Goal: Task Accomplishment & Management: Complete application form

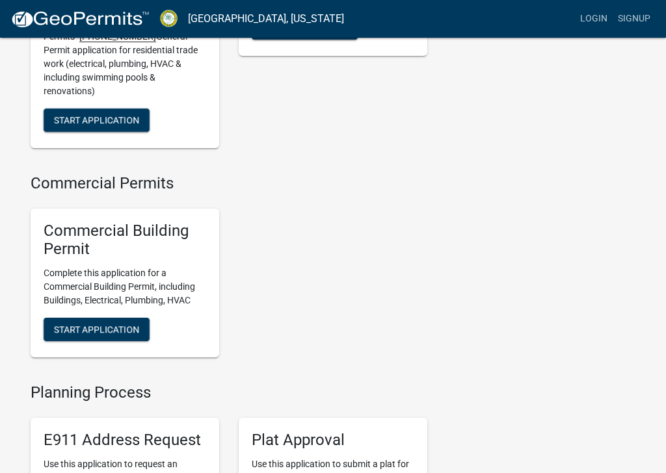
scroll to position [835, 0]
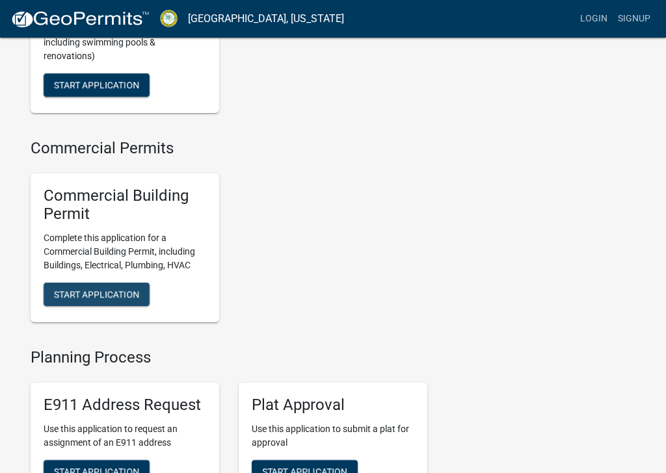
click at [120, 289] on span "Start Application" at bounding box center [96, 294] width 85 height 10
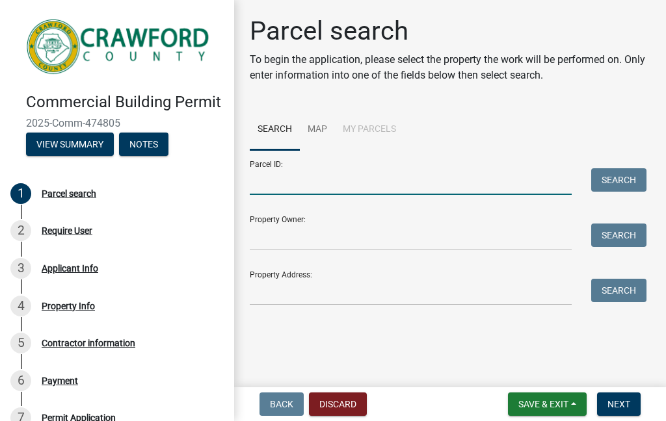
click at [324, 187] on input "Parcel ID:" at bounding box center [411, 181] width 322 height 27
click at [377, 129] on li "My Parcels" at bounding box center [369, 130] width 69 height 42
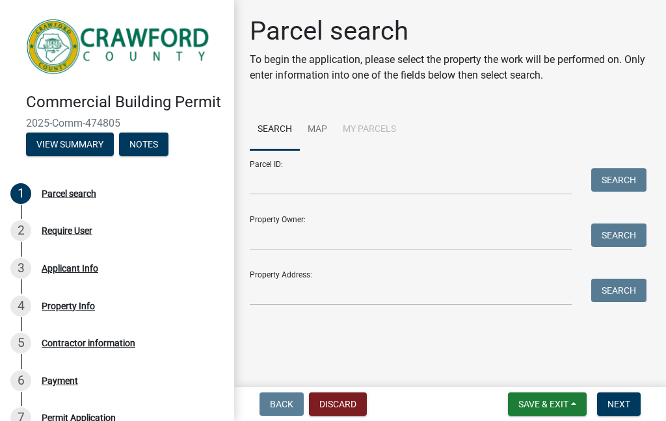
click at [361, 129] on li "My Parcels" at bounding box center [369, 130] width 69 height 42
click at [274, 124] on link "Search" at bounding box center [275, 130] width 50 height 42
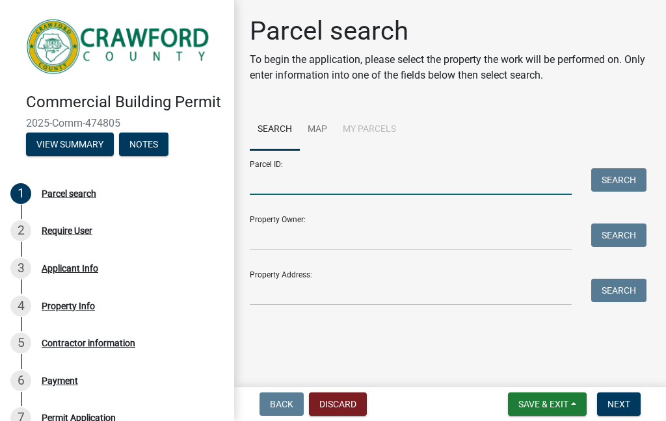
click at [309, 184] on input "Parcel ID:" at bounding box center [411, 181] width 322 height 27
click at [302, 185] on input "Parcel ID:" at bounding box center [411, 181] width 322 height 27
paste input "# _C_0_9_8___0_1_0_"
click at [628, 172] on button "Search" at bounding box center [618, 179] width 55 height 23
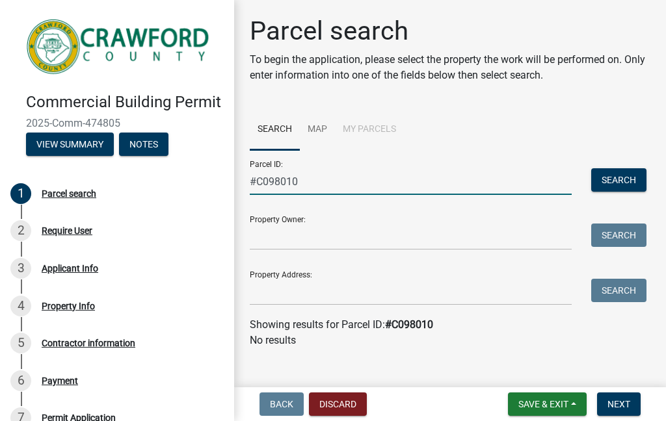
click at [331, 181] on input "#C098010" at bounding box center [411, 181] width 322 height 27
click at [618, 173] on button "Search" at bounding box center [618, 179] width 55 height 23
click at [304, 188] on input "#C098 010" at bounding box center [411, 181] width 322 height 27
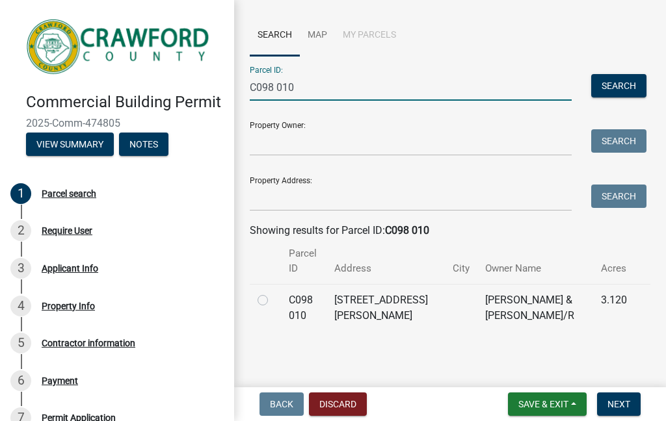
scroll to position [93, 0]
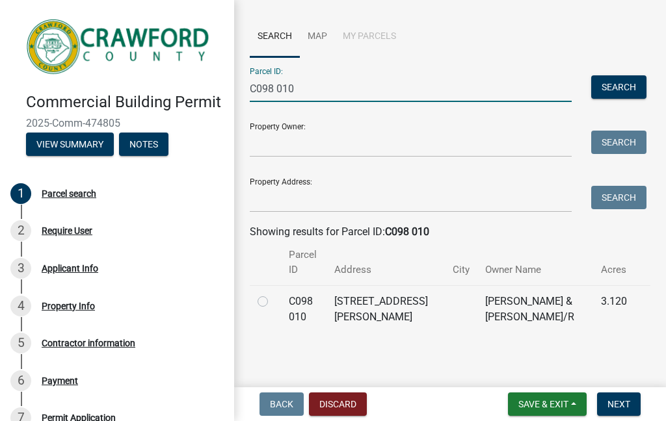
type input "C098 010"
click at [273, 294] on label at bounding box center [273, 294] width 0 height 0
click at [273, 296] on 010 "radio" at bounding box center [277, 298] width 8 height 8
radio 010 "true"
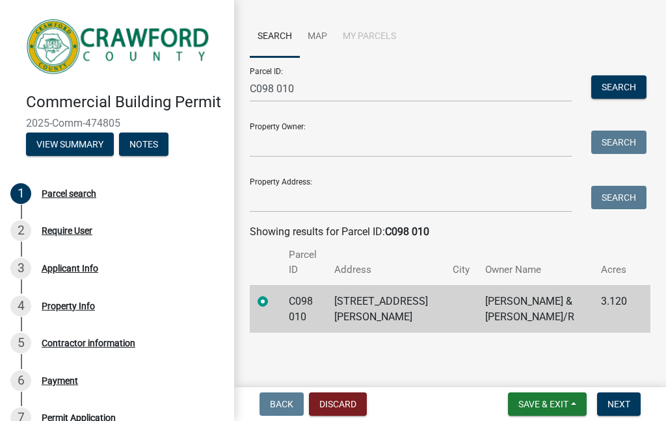
click at [625, 406] on span "Next" at bounding box center [618, 404] width 23 height 10
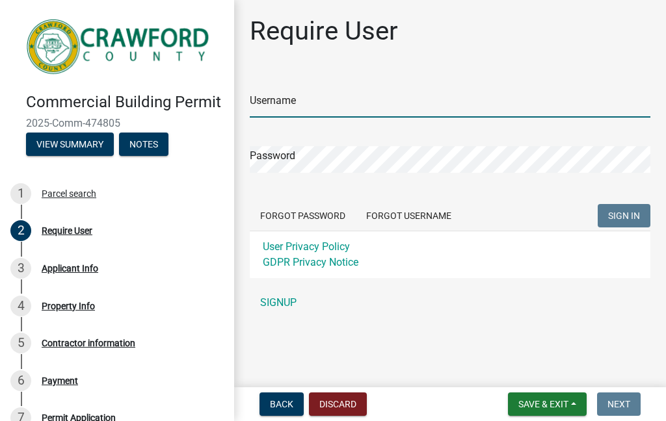
click at [367, 101] on input "Username" at bounding box center [450, 104] width 400 height 27
type input "[EMAIL_ADDRESS][DOMAIN_NAME]"
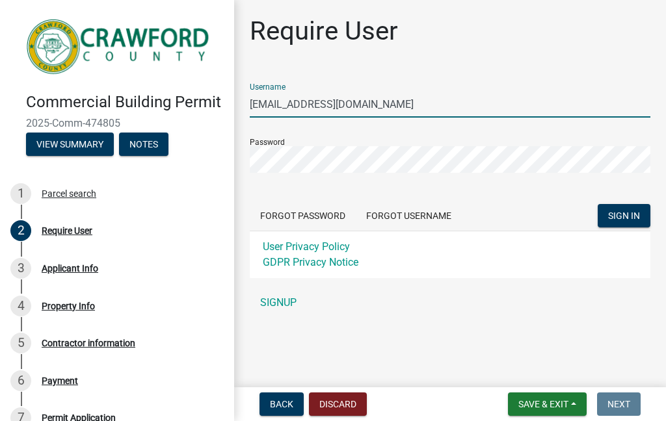
click at [633, 215] on span "SIGN IN" at bounding box center [624, 216] width 32 height 10
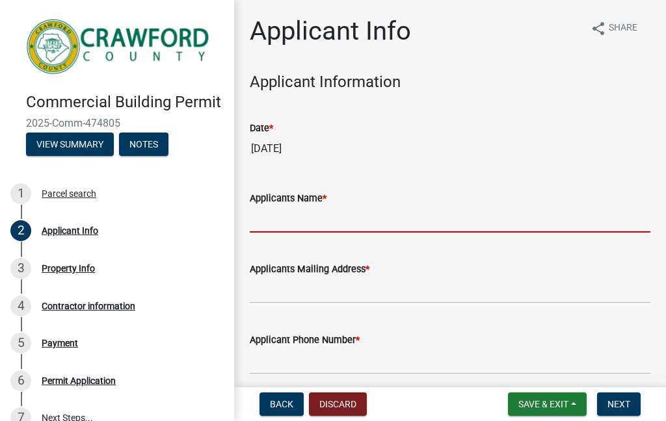
click at [342, 218] on input "Applicants Name *" at bounding box center [450, 219] width 400 height 27
type input "Andrew Towe"
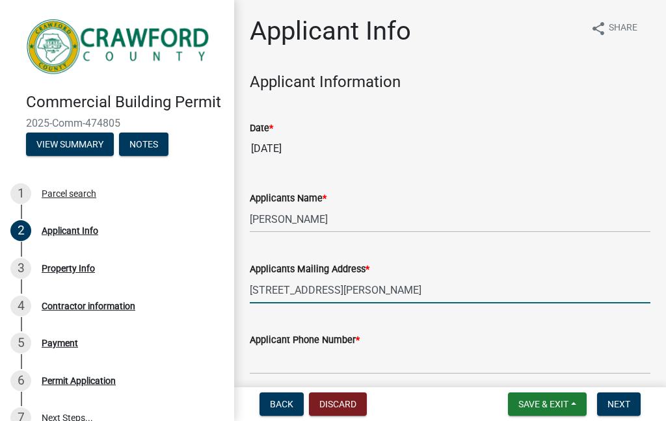
type input "1322 Hamlin Road"
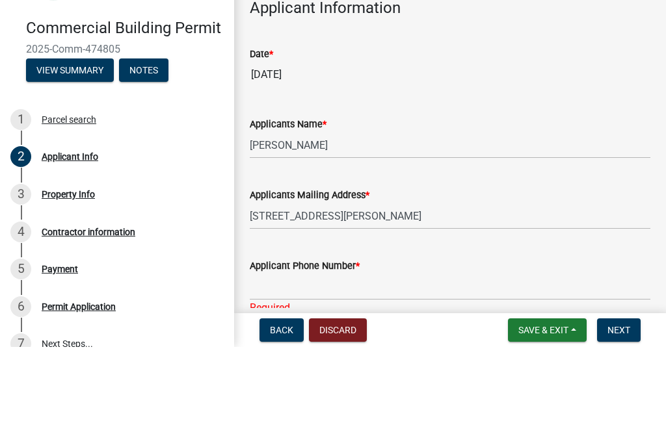
scroll to position [256, 0]
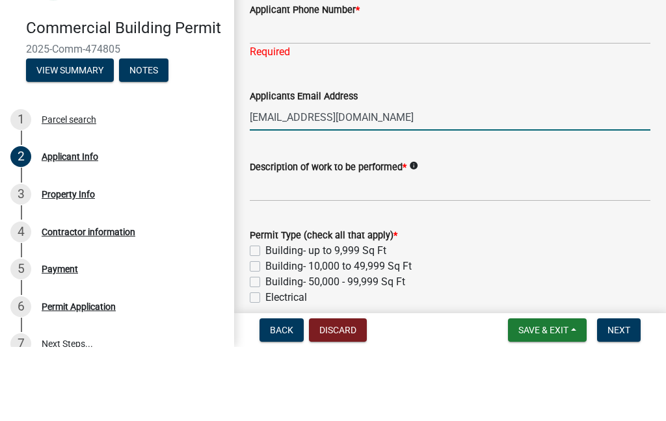
type input "Andrewwilliamtowe@gmail.com"
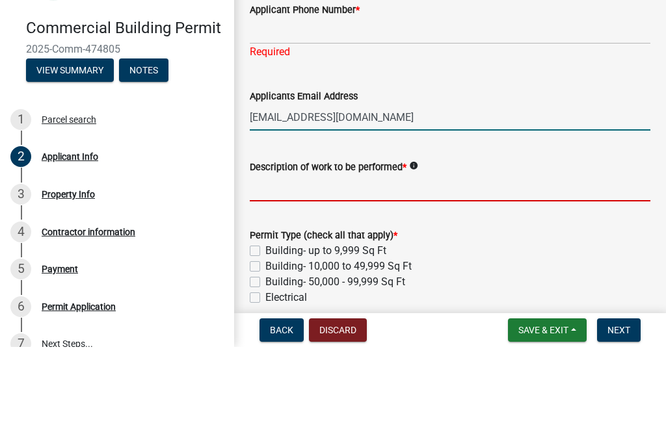
click at [290, 249] on input "Description of work to be performed *" at bounding box center [450, 262] width 400 height 27
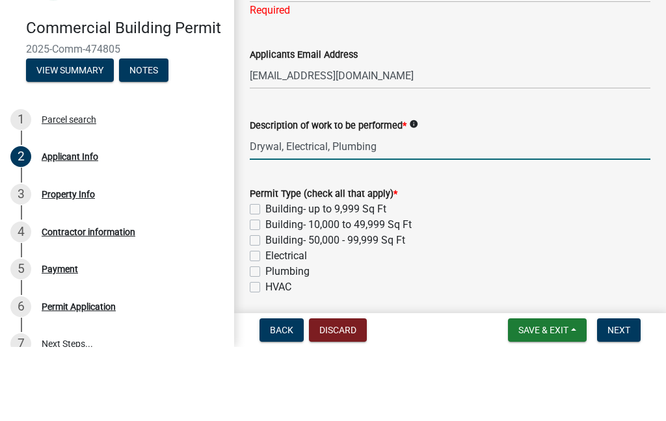
scroll to position [314, 0]
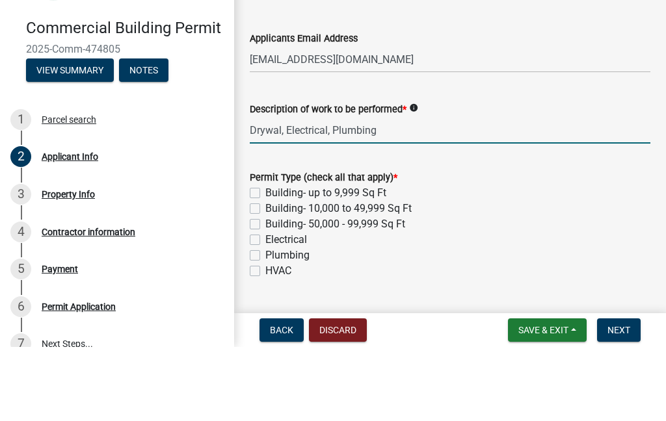
type input "Drywal, Electrical, Plumbing"
click at [274, 306] on label "Electrical" at bounding box center [286, 314] width 42 height 16
click at [274, 306] on input "Electrical" at bounding box center [269, 310] width 8 height 8
checkbox input "true"
checkbox input "false"
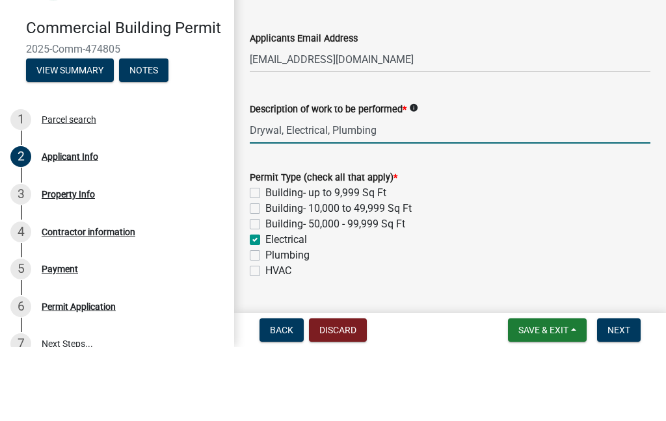
checkbox input "false"
checkbox input "true"
checkbox input "false"
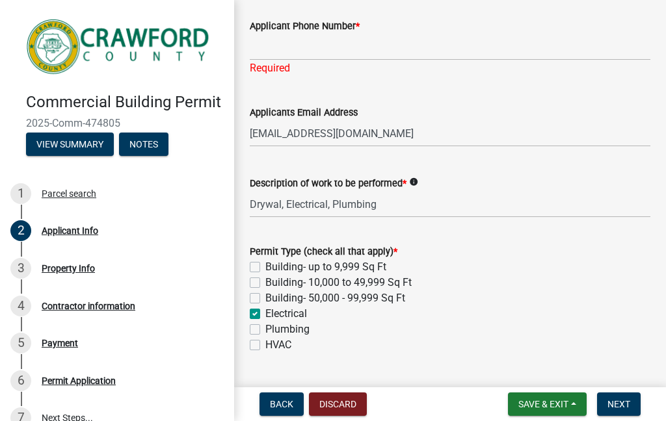
click at [305, 336] on label "Plumbing" at bounding box center [287, 330] width 44 height 16
click at [274, 330] on input "Plumbing" at bounding box center [269, 326] width 8 height 8
checkbox input "true"
checkbox input "false"
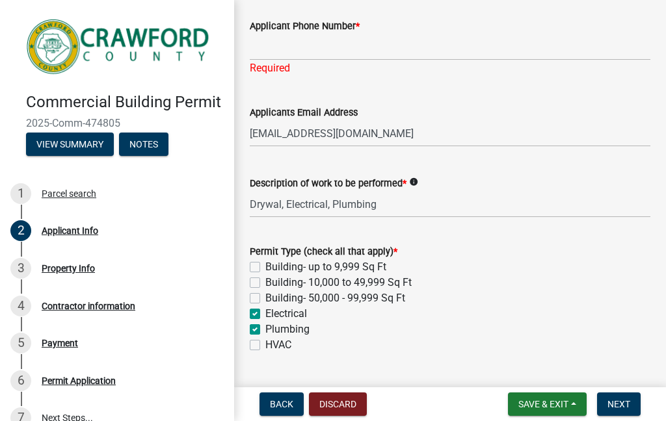
checkbox input "false"
checkbox input "true"
click at [289, 349] on label "HVAC" at bounding box center [278, 345] width 26 height 16
click at [274, 346] on input "HVAC" at bounding box center [269, 341] width 8 height 8
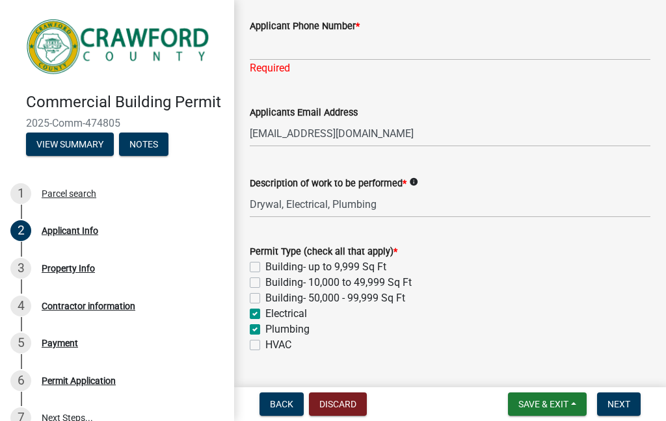
checkbox input "true"
checkbox input "false"
checkbox input "true"
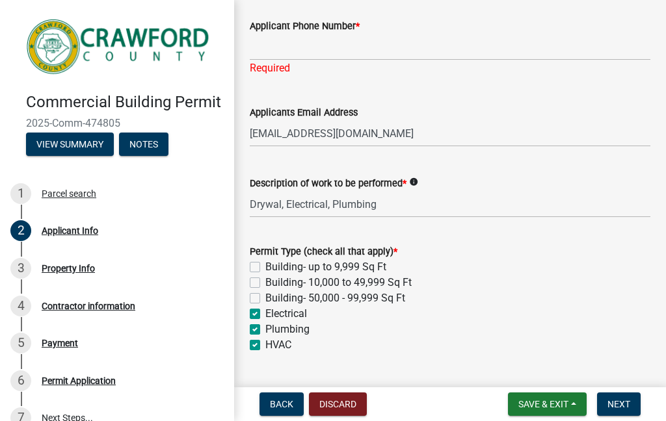
checkbox input "true"
click at [281, 352] on label "HVAC" at bounding box center [278, 345] width 26 height 16
click at [274, 346] on input "HVAC" at bounding box center [269, 341] width 8 height 8
checkbox input "false"
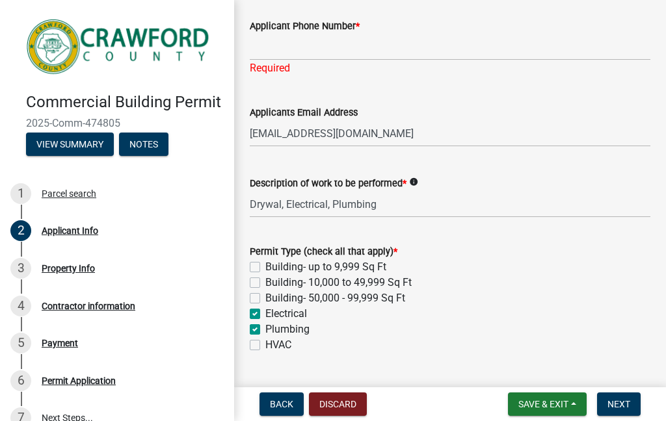
checkbox input "false"
checkbox input "true"
checkbox input "false"
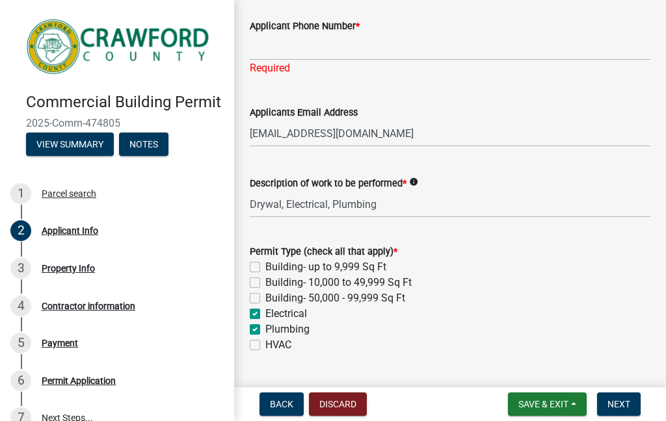
click at [326, 266] on label "Building- up to 9,999 Sq Ft" at bounding box center [325, 267] width 121 height 16
click at [274, 266] on input "Building- up to 9,999 Sq Ft" at bounding box center [269, 263] width 8 height 8
checkbox input "true"
checkbox input "false"
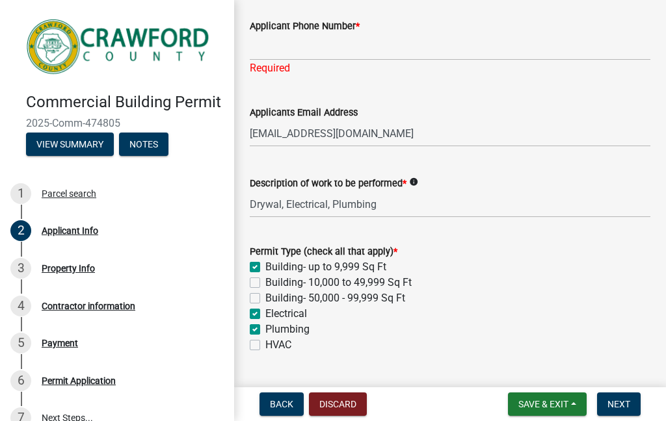
checkbox input "true"
checkbox input "false"
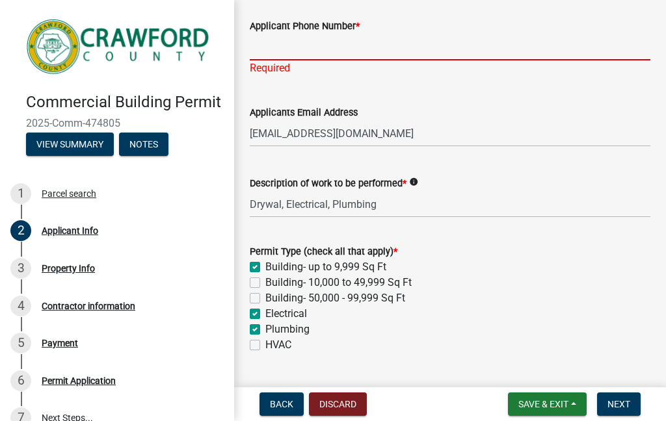
click at [358, 52] on input "Applicant Phone Number *" at bounding box center [450, 47] width 400 height 27
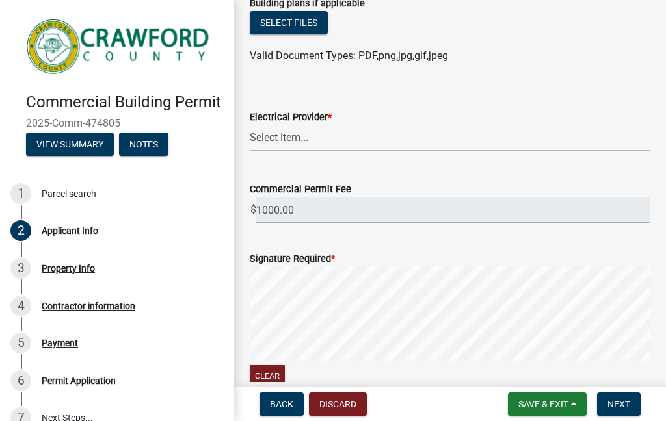
scroll to position [702, 0]
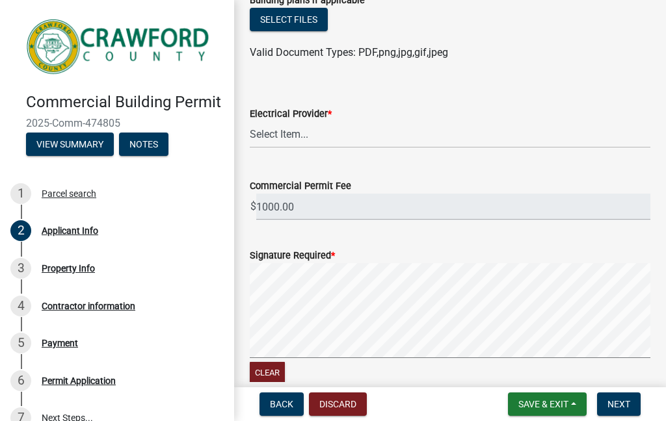
type input "6365777742"
click at [413, 201] on input "1000.00" at bounding box center [453, 207] width 394 height 27
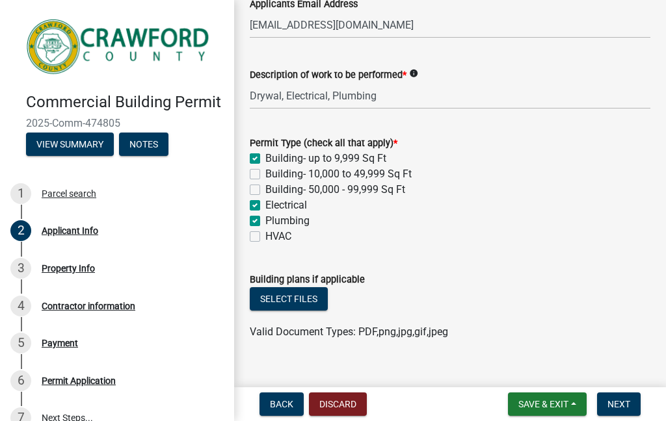
scroll to position [408, 0]
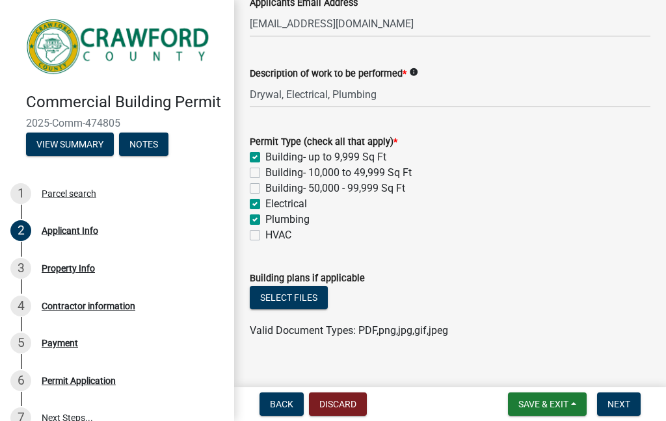
click at [265, 152] on label "Building- up to 9,999 Sq Ft" at bounding box center [325, 157] width 121 height 16
click at [265, 152] on input "Building- up to 9,999 Sq Ft" at bounding box center [269, 153] width 8 height 8
checkbox input "false"
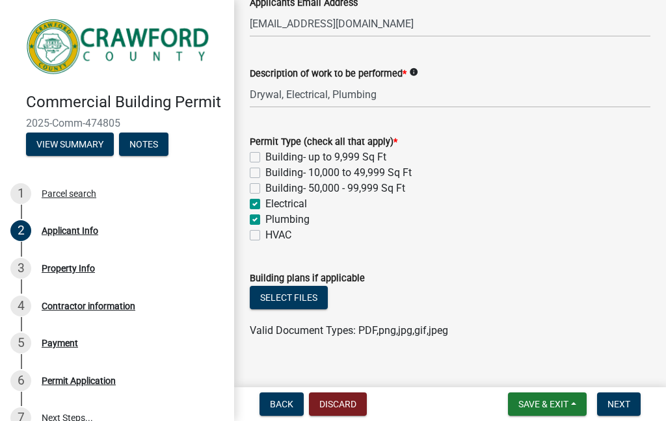
checkbox input "true"
checkbox input "false"
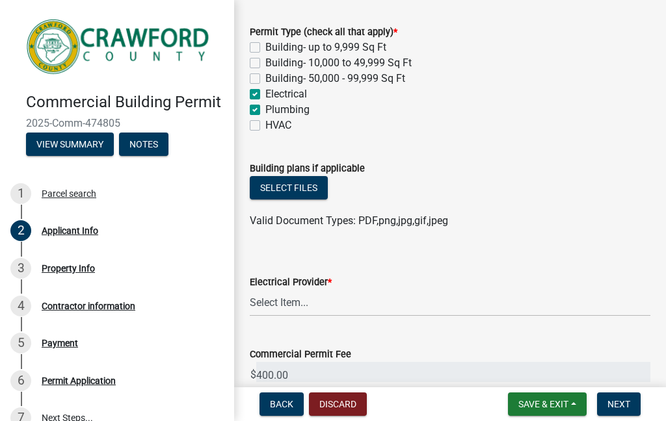
scroll to position [520, 0]
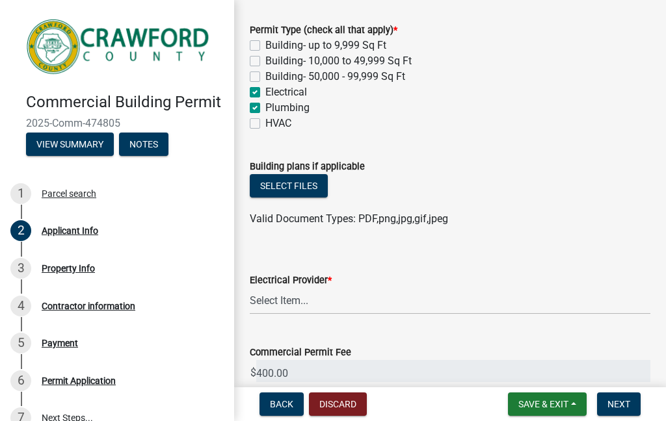
click at [265, 109] on label "Plumbing" at bounding box center [287, 108] width 44 height 16
click at [265, 109] on input "Plumbing" at bounding box center [269, 104] width 8 height 8
checkbox input "false"
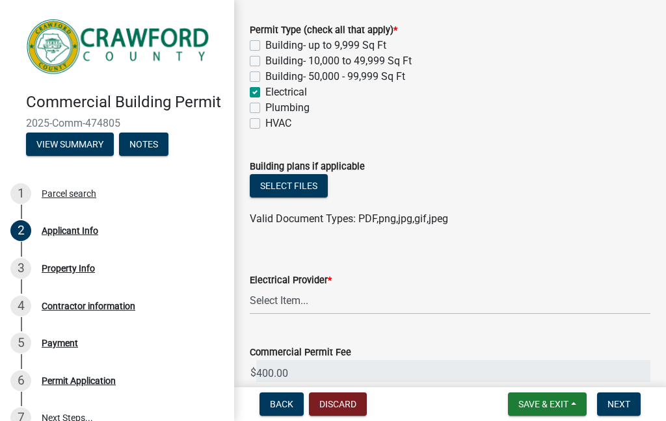
checkbox input "false"
checkbox input "true"
checkbox input "false"
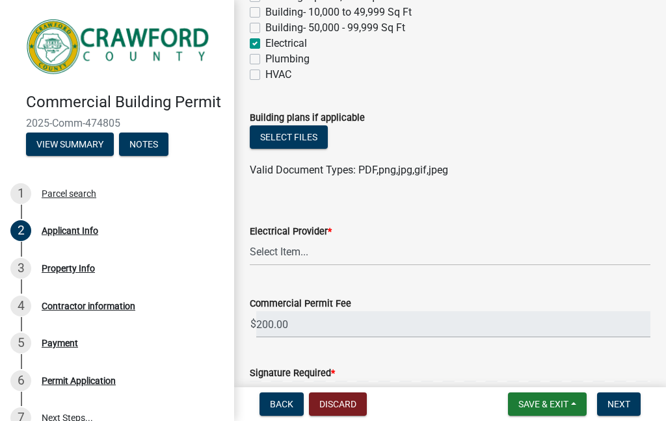
scroll to position [569, 0]
click at [265, 42] on label "Electrical" at bounding box center [286, 44] width 42 height 16
click at [265, 42] on input "Electrical" at bounding box center [269, 40] width 8 height 8
checkbox input "false"
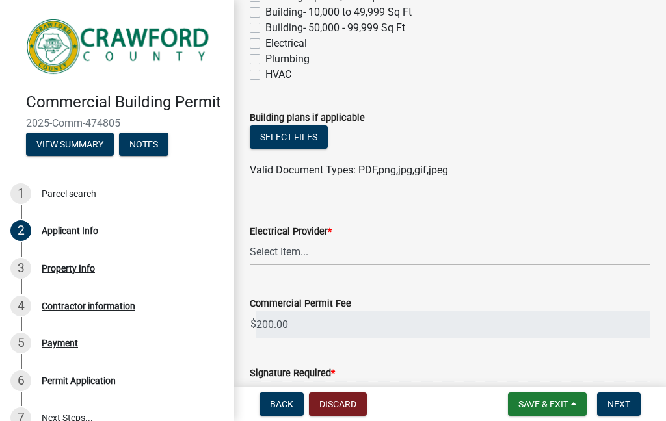
checkbox input "false"
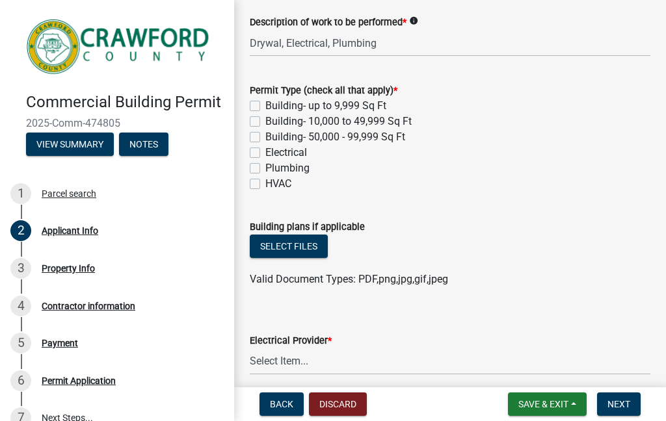
scroll to position [454, 0]
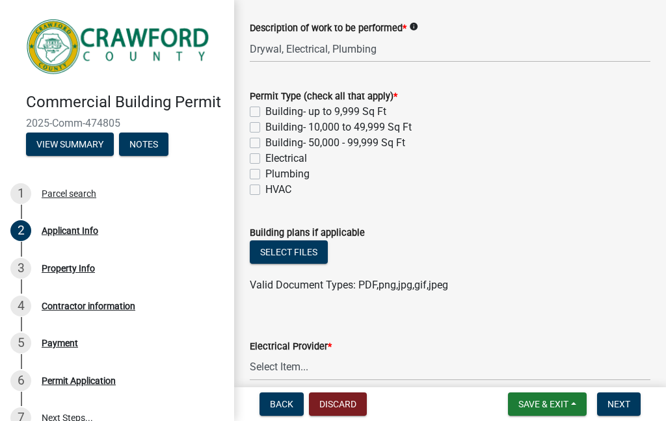
click at [265, 154] on label "Electrical" at bounding box center [286, 159] width 42 height 16
click at [265, 154] on input "Electrical" at bounding box center [269, 155] width 8 height 8
checkbox input "true"
checkbox input "false"
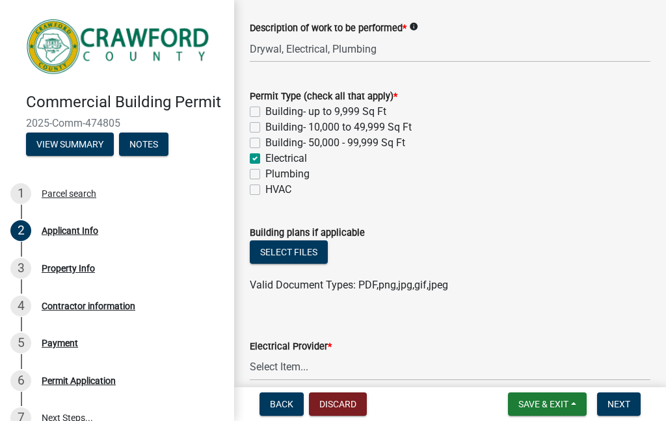
checkbox input "false"
checkbox input "true"
checkbox input "false"
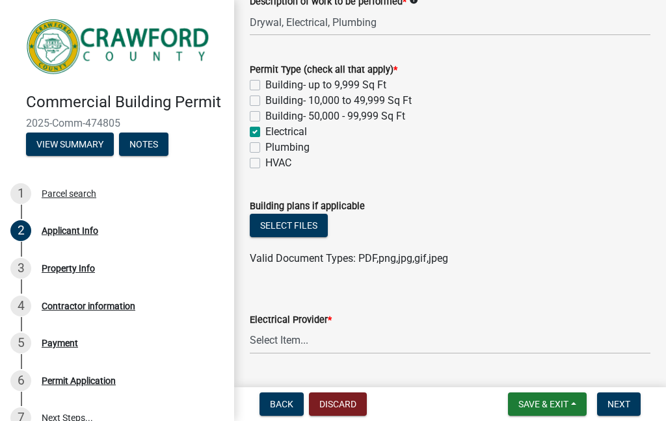
scroll to position [481, 0]
click at [265, 144] on label "Plumbing" at bounding box center [287, 147] width 44 height 16
click at [265, 144] on input "Plumbing" at bounding box center [269, 143] width 8 height 8
checkbox input "true"
checkbox input "false"
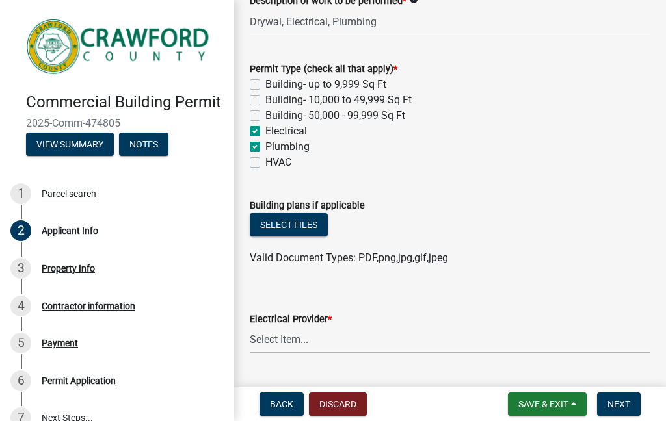
checkbox input "false"
checkbox input "true"
checkbox input "false"
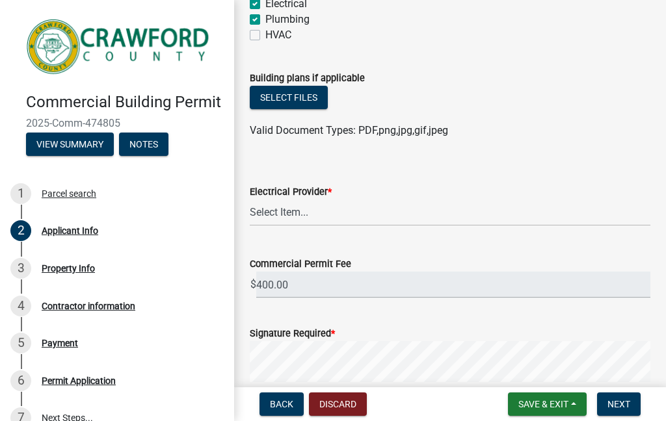
scroll to position [633, 0]
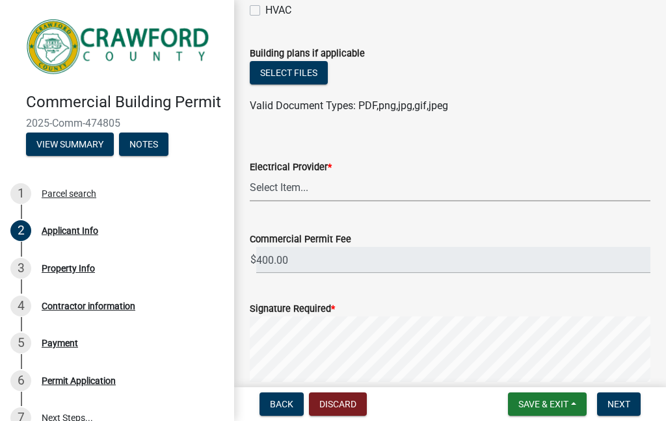
click at [421, 197] on select "Select Item... Flint Energies Georgia Power Southern Rivers Energy Upson EMC Fo…" at bounding box center [450, 188] width 400 height 27
select select "7547654c-6a2b-418c-8f9d-b50998ca6dd7"
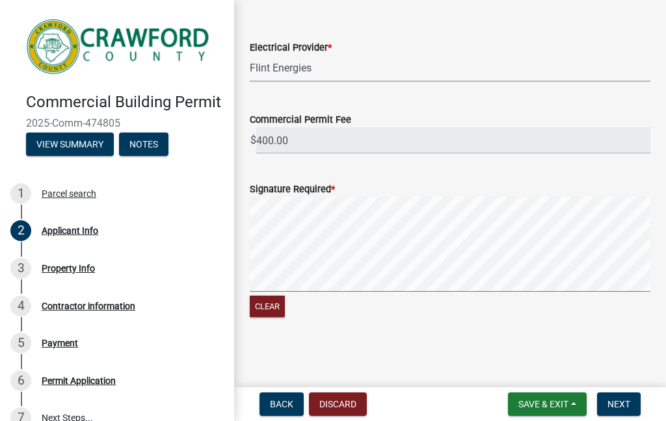
scroll to position [752, 0]
click at [276, 309] on button "Clear" at bounding box center [267, 306] width 35 height 21
click at [616, 408] on span "Next" at bounding box center [618, 404] width 23 height 10
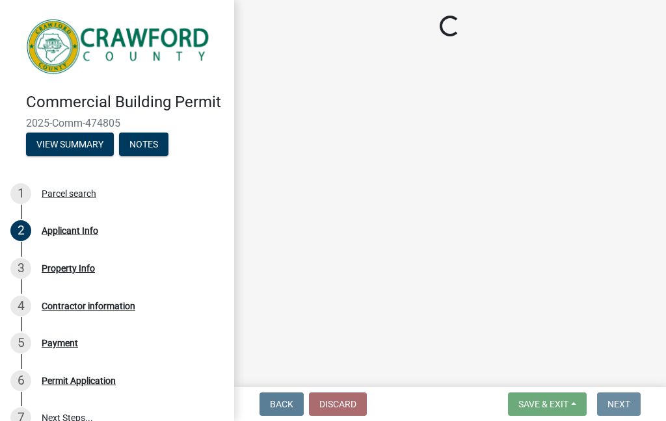
scroll to position [0, 0]
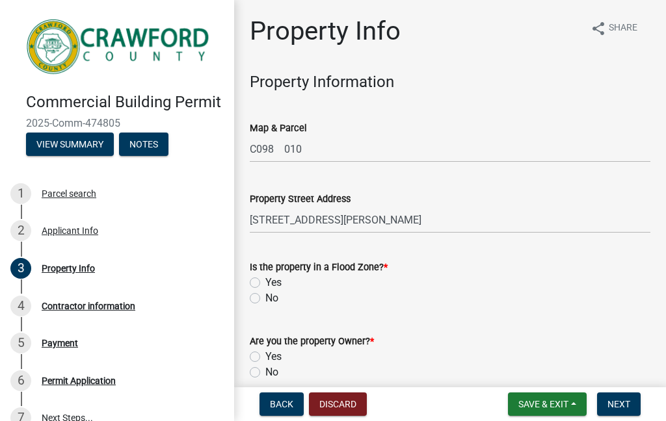
click at [265, 297] on label "No" at bounding box center [271, 299] width 13 height 16
click at [265, 297] on input "No" at bounding box center [269, 295] width 8 height 8
radio input "true"
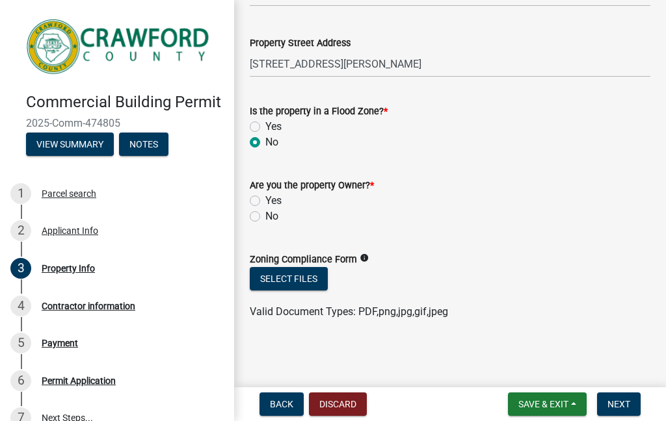
scroll to position [155, 0]
click at [265, 196] on label "Yes" at bounding box center [273, 202] width 16 height 16
click at [265, 196] on input "Yes" at bounding box center [269, 198] width 8 height 8
radio input "true"
click at [310, 270] on button "Select files" at bounding box center [289, 279] width 78 height 23
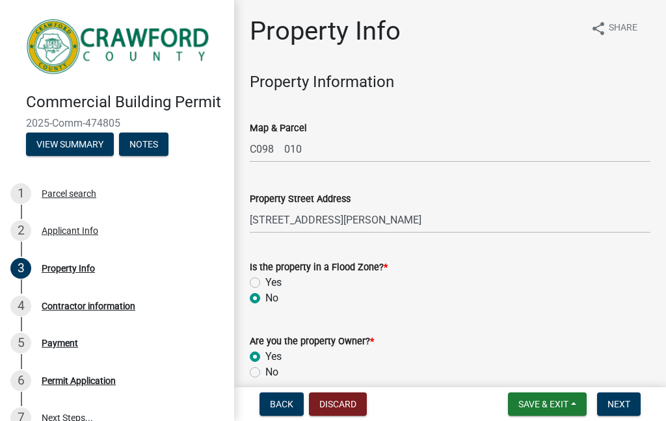
scroll to position [0, 0]
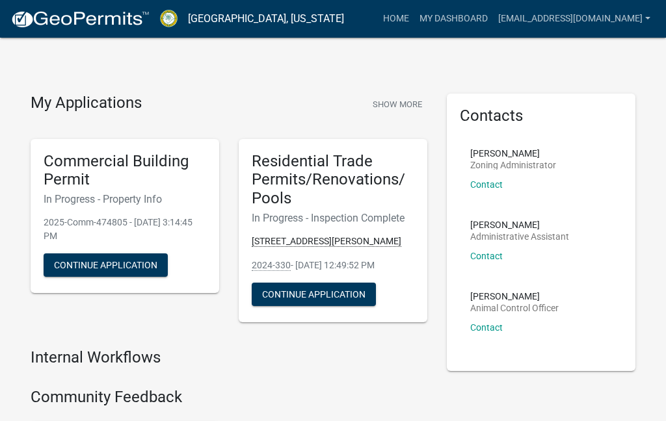
click at [347, 292] on button "Continue Application" at bounding box center [314, 294] width 124 height 23
click at [191, 200] on h6 "In Progress - Property Info" at bounding box center [125, 199] width 162 height 12
click at [135, 266] on button "Continue Application" at bounding box center [106, 264] width 124 height 23
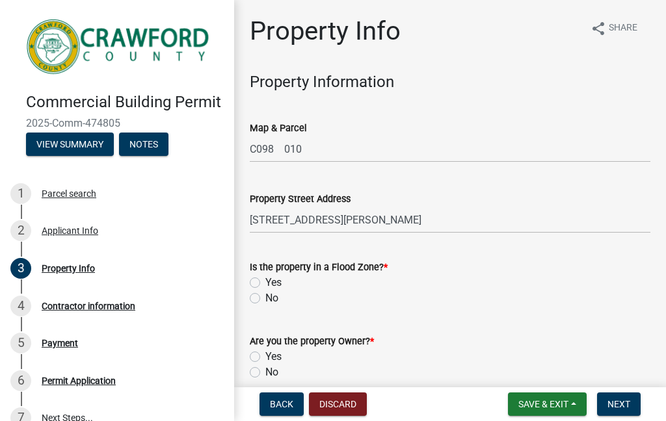
click at [348, 404] on button "Discard" at bounding box center [338, 404] width 58 height 23
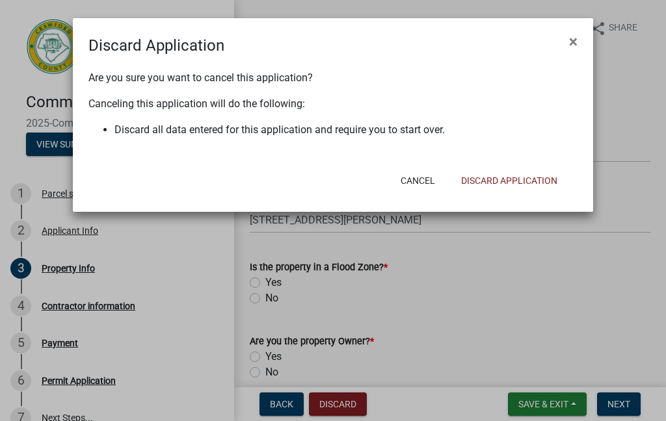
click at [529, 183] on button "Discard Application" at bounding box center [508, 180] width 117 height 23
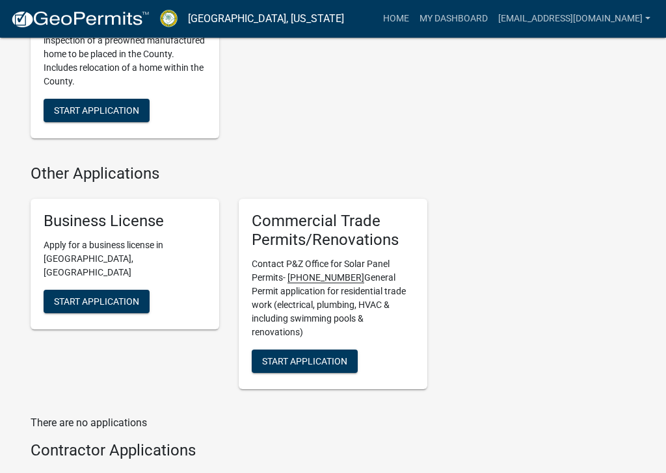
scroll to position [1691, 0]
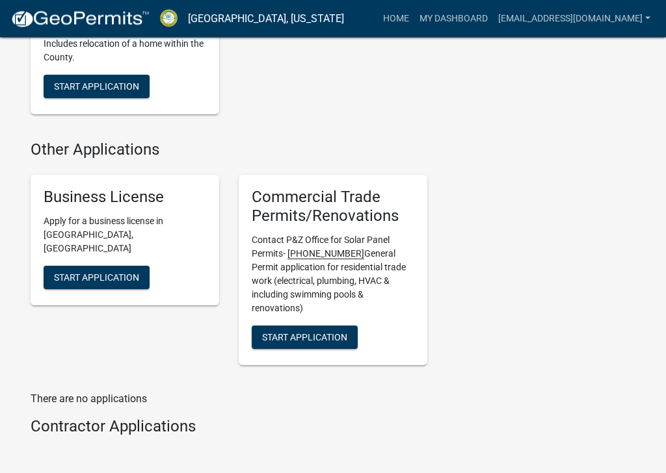
click at [335, 332] on span "Start Application" at bounding box center [304, 337] width 85 height 10
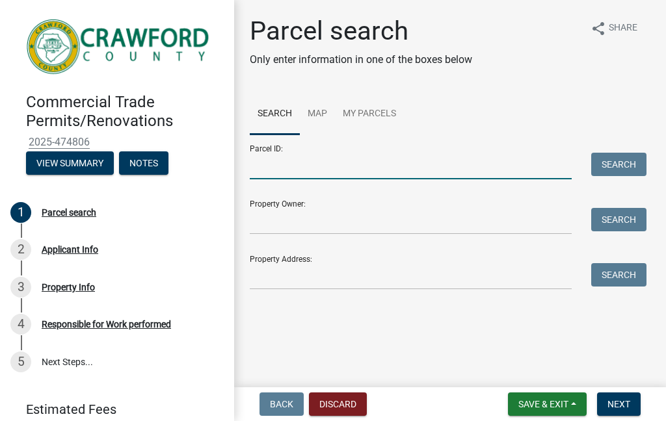
click at [325, 166] on input "Parcel ID:" at bounding box center [411, 166] width 322 height 27
click at [305, 172] on input "Parcel ID:" at bounding box center [411, 166] width 322 height 27
click at [293, 172] on input "Parcel ID:" at bounding box center [411, 166] width 322 height 27
paste input "# _C_0_9_8___0_1_0_"
type input "C098010"
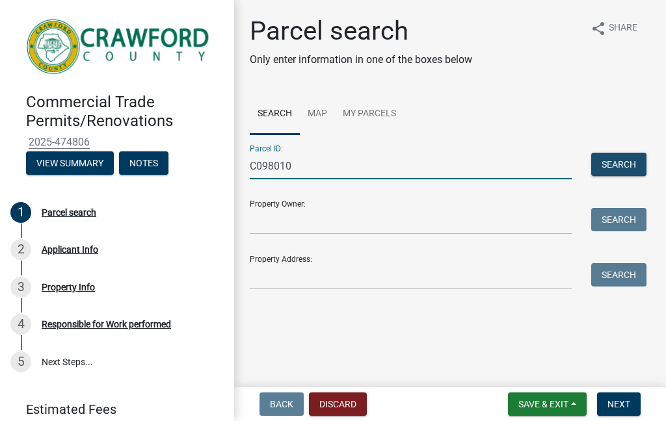
click at [629, 162] on button "Search" at bounding box center [618, 164] width 55 height 23
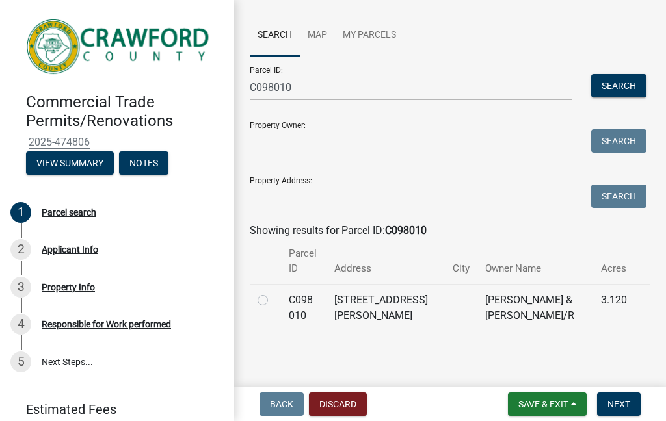
scroll to position [77, 0]
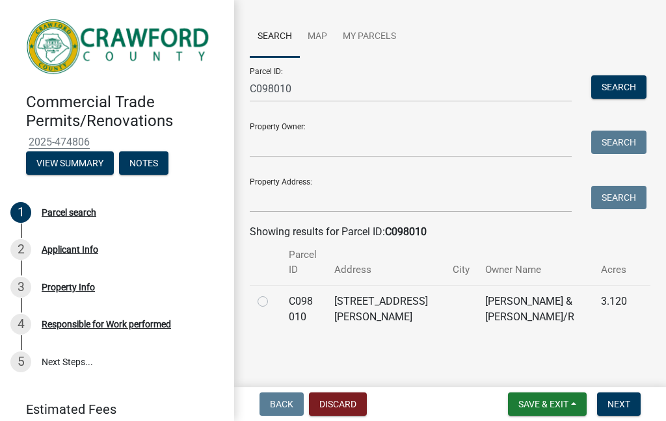
click at [273, 294] on label at bounding box center [273, 294] width 0 height 0
click at [273, 300] on 010 "radio" at bounding box center [277, 298] width 8 height 8
radio 010 "true"
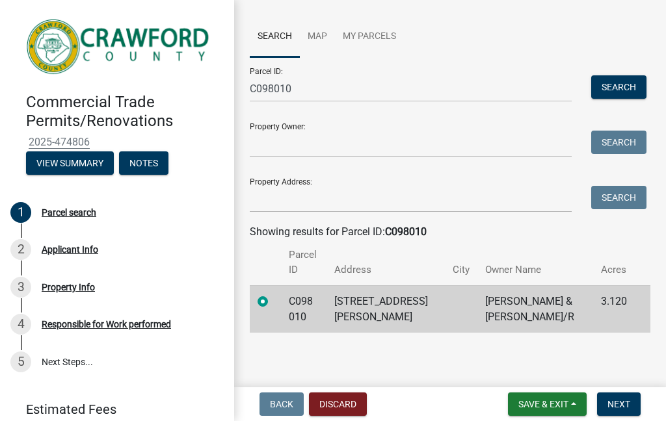
click at [632, 409] on button "Next" at bounding box center [619, 404] width 44 height 23
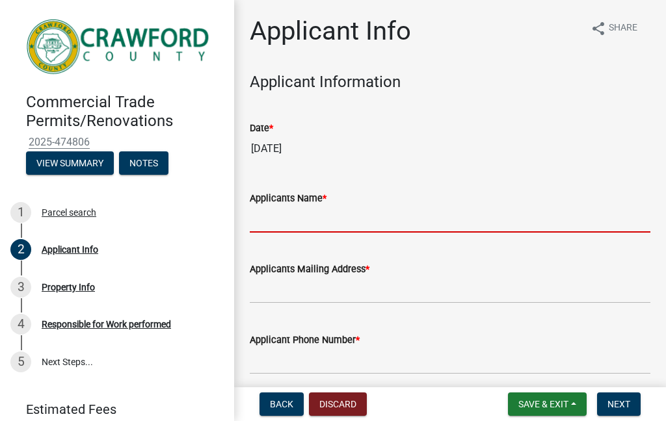
click at [417, 218] on input "Applicants Name *" at bounding box center [450, 219] width 400 height 27
type input "Andrew Towe"
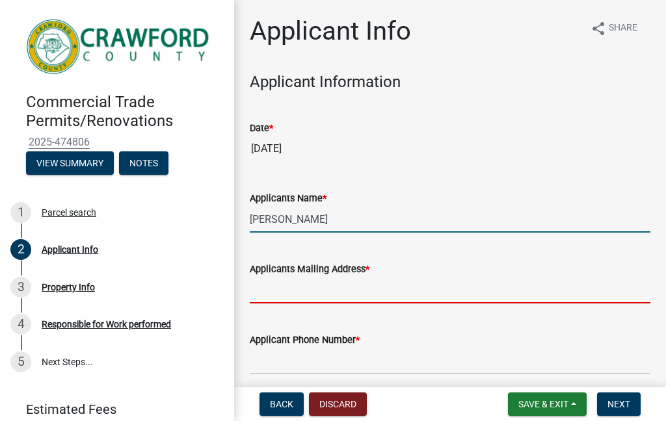
click at [347, 299] on input "Applicants Mailing Address *" at bounding box center [450, 290] width 400 height 27
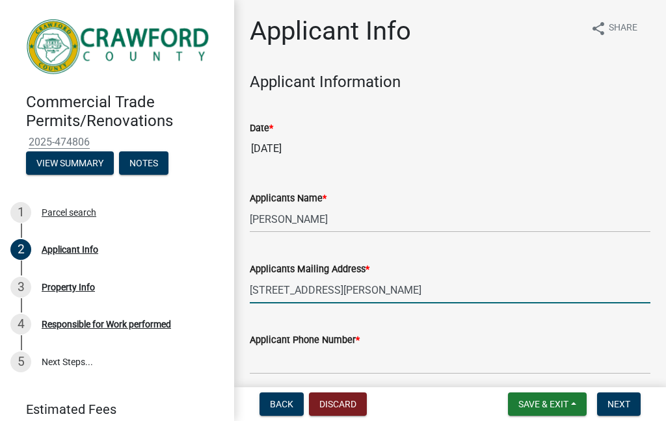
type input "1322 Hamlin Road"
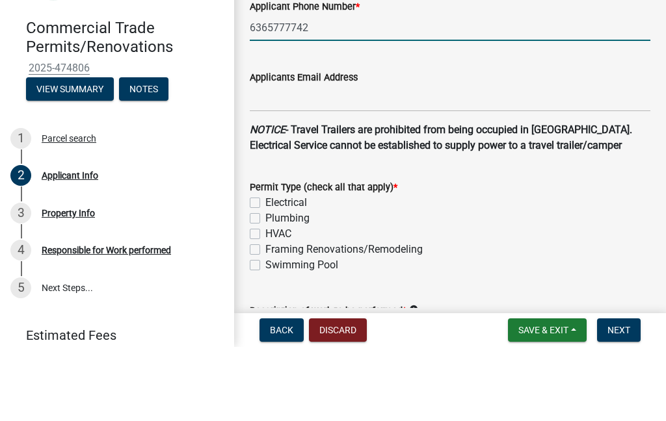
scroll to position [261, 0]
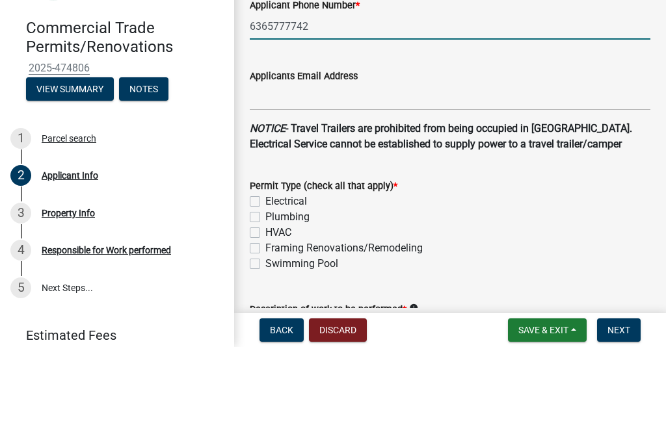
type input "6365777742"
click at [300, 268] on label "Electrical" at bounding box center [286, 276] width 42 height 16
click at [274, 268] on input "Electrical" at bounding box center [269, 272] width 8 height 8
checkbox input "true"
checkbox input "false"
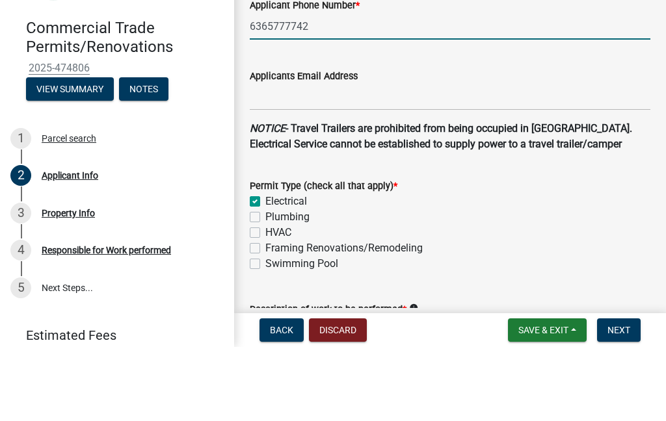
checkbox input "false"
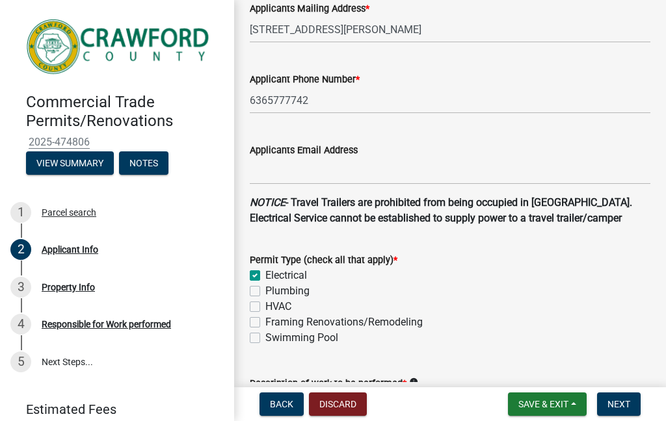
click at [293, 298] on label "Plumbing" at bounding box center [287, 291] width 44 height 16
click at [274, 292] on input "Plumbing" at bounding box center [269, 287] width 8 height 8
checkbox input "true"
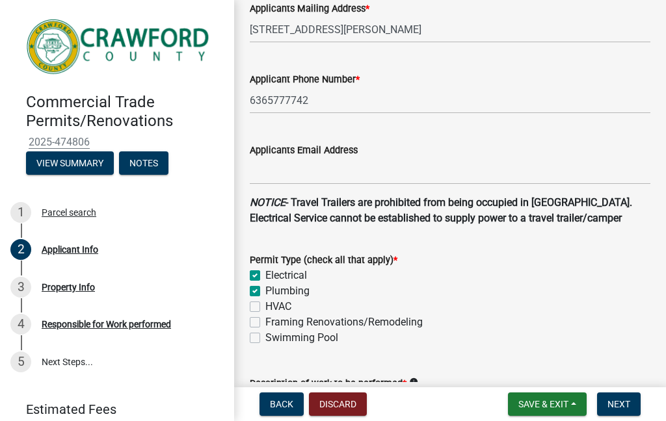
checkbox input "false"
click at [352, 330] on label "Framing Renovations/Remodeling" at bounding box center [343, 323] width 157 height 16
click at [274, 323] on input "Framing Renovations/Remodeling" at bounding box center [269, 319] width 8 height 8
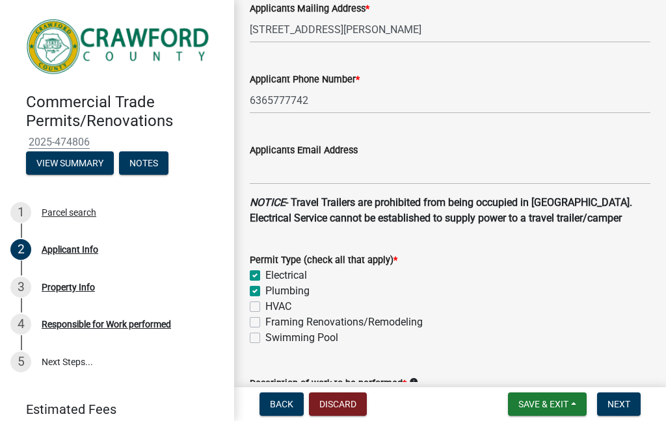
checkbox input "true"
checkbox input "false"
checkbox input "true"
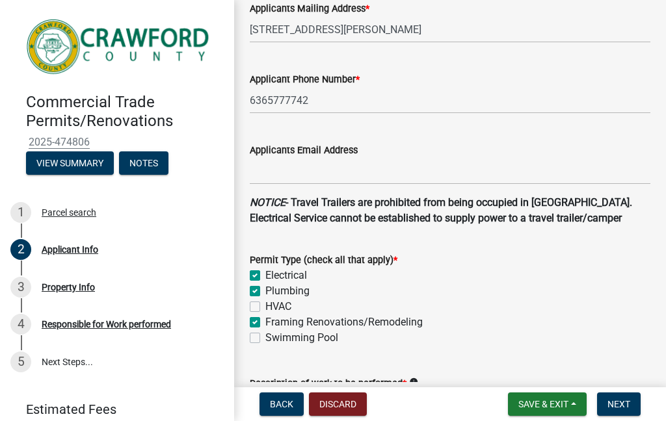
checkbox input "false"
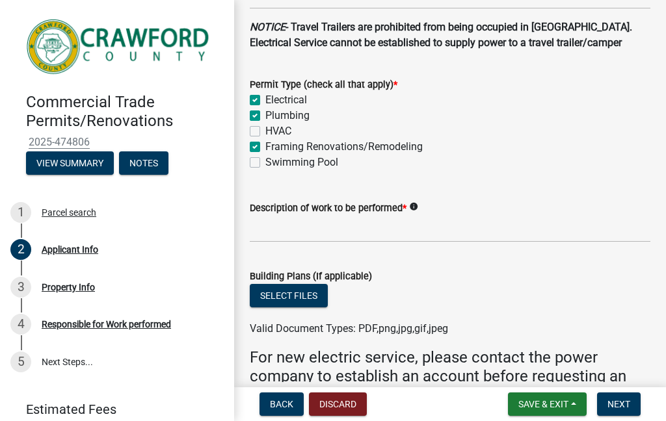
scroll to position [437, 0]
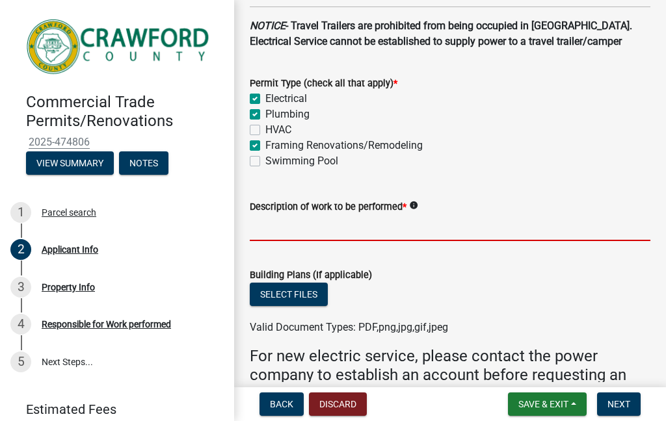
click at [452, 241] on input "Description of work to be performed *" at bounding box center [450, 227] width 400 height 27
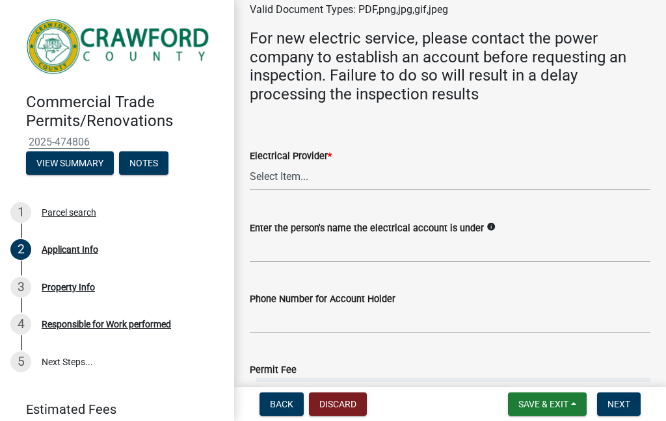
scroll to position [775, 0]
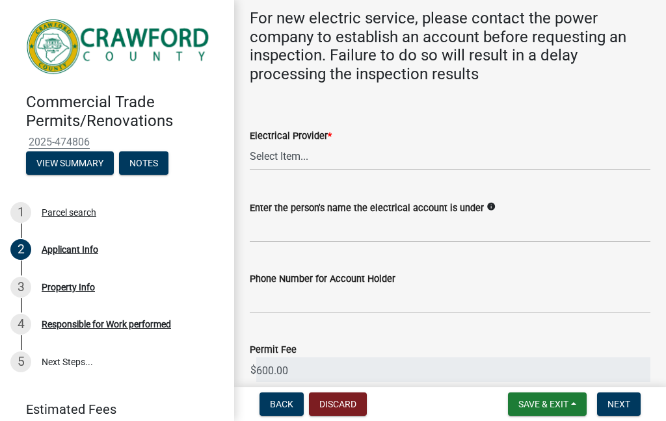
type input "Rennovating kitchen"
click at [363, 170] on select "Select Item... Flint Energies Georgia Power Southern Rivers Energy Upson EMC Fo…" at bounding box center [450, 157] width 400 height 27
select select "7547654c-6a2b-418c-8f9d-b50998ca6dd7"
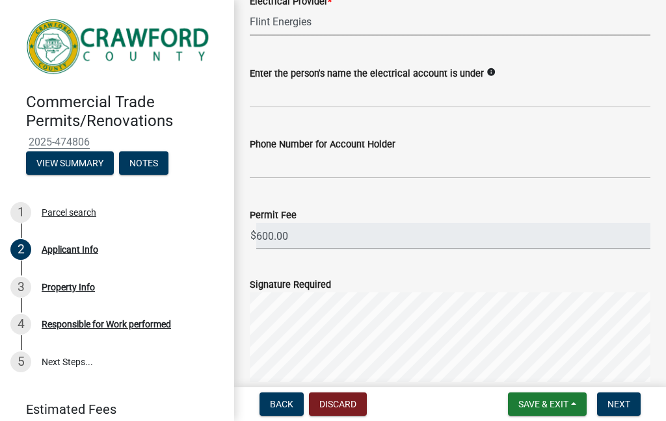
scroll to position [912, 0]
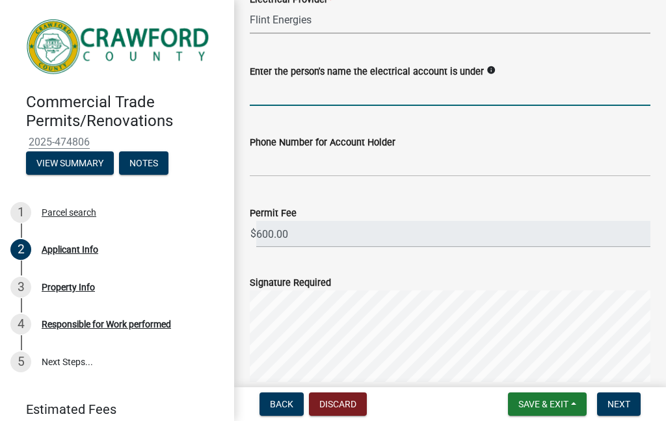
click at [419, 98] on input "Enter the person's name the electrical account is under" at bounding box center [450, 92] width 400 height 27
type input "Andrew Towe"
click at [318, 175] on input "Phone Number for Account Holder" at bounding box center [450, 163] width 400 height 27
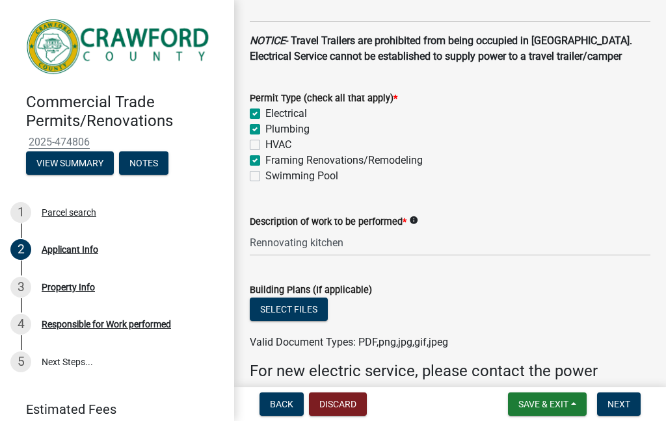
scroll to position [424, 0]
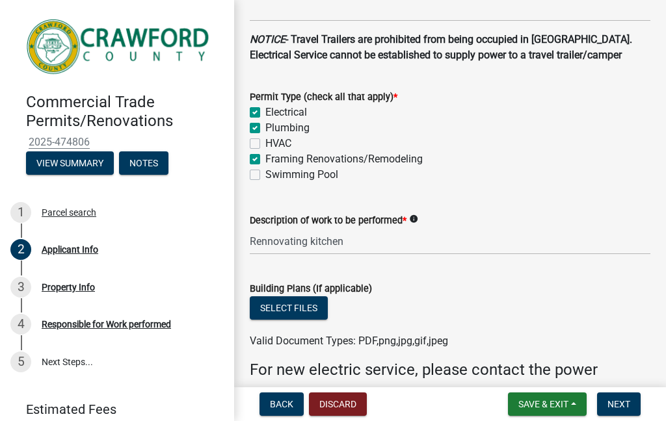
click at [265, 167] on label "Framing Renovations/Remodeling" at bounding box center [343, 159] width 157 height 16
click at [265, 160] on input "Framing Renovations/Remodeling" at bounding box center [269, 155] width 8 height 8
checkbox input "false"
checkbox input "true"
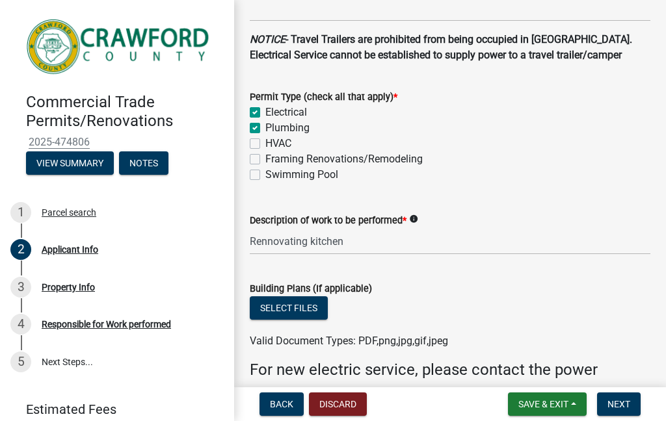
checkbox input "false"
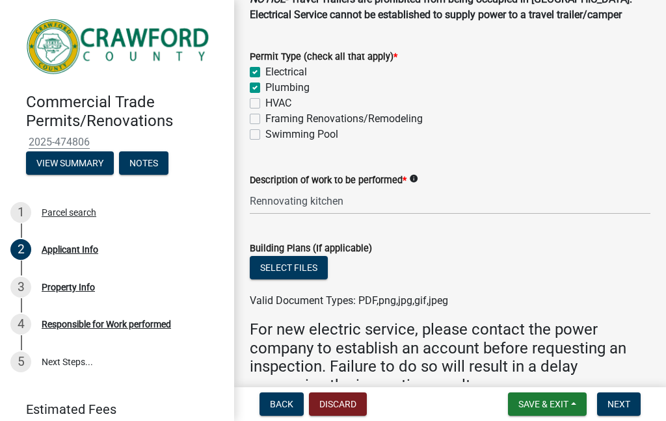
scroll to position [464, 0]
click at [265, 96] on label "Plumbing" at bounding box center [287, 88] width 44 height 16
click at [265, 88] on input "Plumbing" at bounding box center [269, 84] width 8 height 8
checkbox input "false"
checkbox input "true"
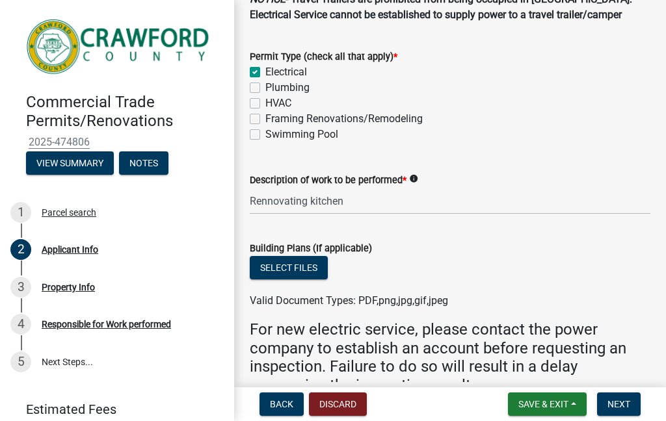
checkbox input "false"
click at [265, 80] on label "Electrical" at bounding box center [286, 72] width 42 height 16
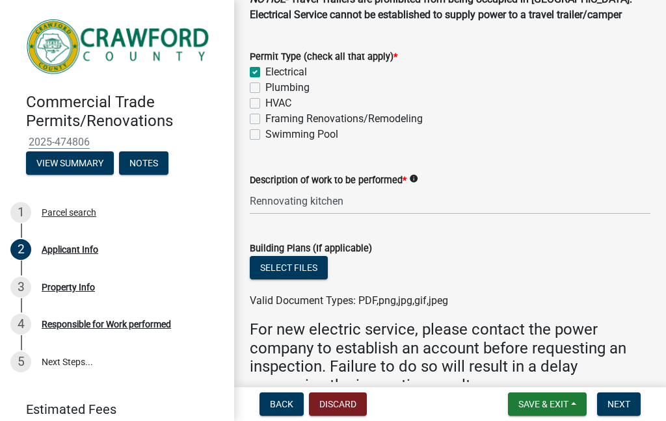
click at [265, 73] on input "Electrical" at bounding box center [269, 68] width 8 height 8
checkbox input "false"
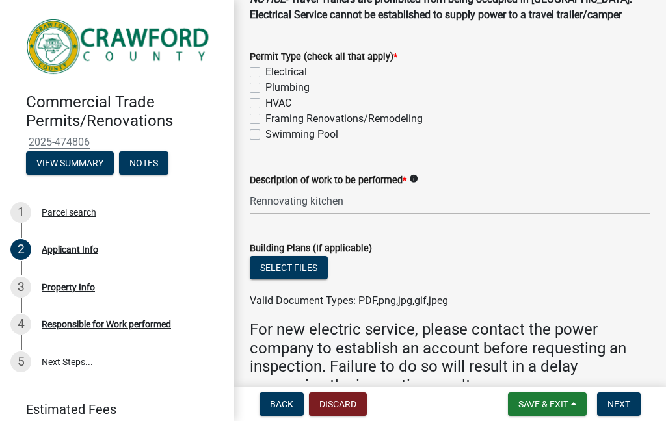
checkbox input "false"
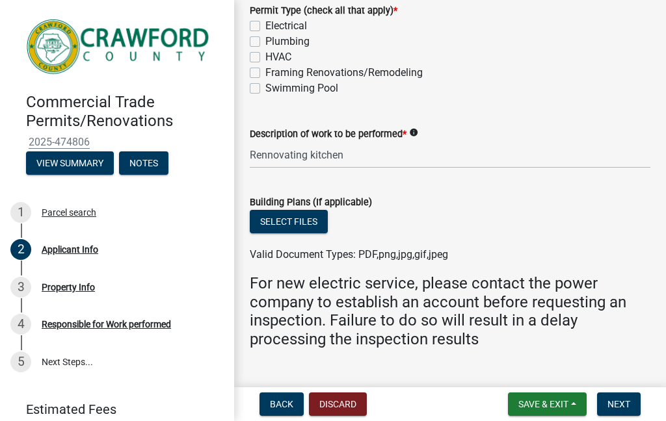
scroll to position [482, 0]
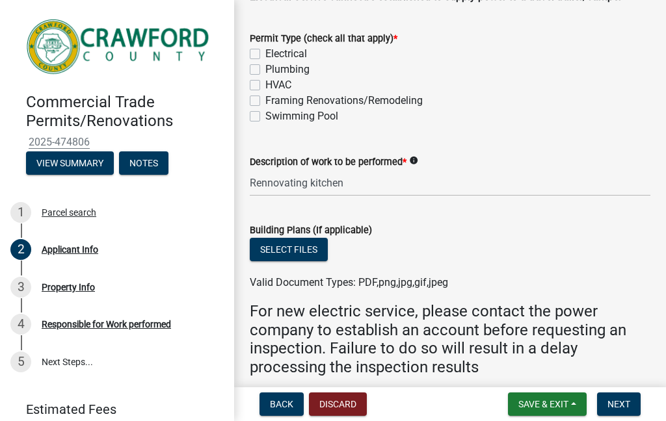
click at [266, 62] on label "Electrical" at bounding box center [286, 54] width 42 height 16
click at [266, 55] on input "Electrical" at bounding box center [269, 50] width 8 height 8
checkbox input "true"
checkbox input "false"
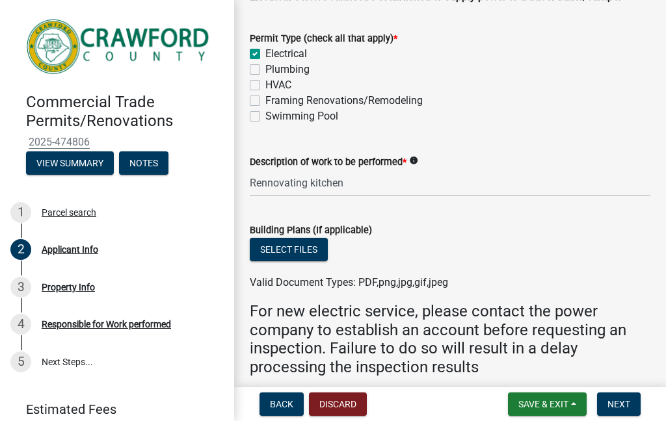
checkbox input "false"
click at [265, 77] on label "Plumbing" at bounding box center [287, 70] width 44 height 16
click at [265, 70] on input "Plumbing" at bounding box center [269, 66] width 8 height 8
checkbox input "true"
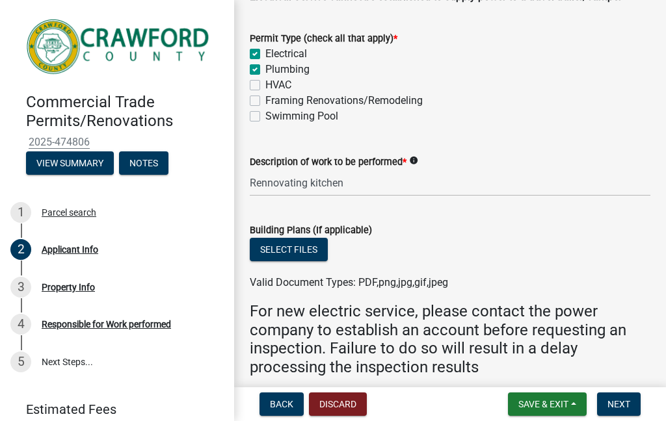
checkbox input "true"
checkbox input "false"
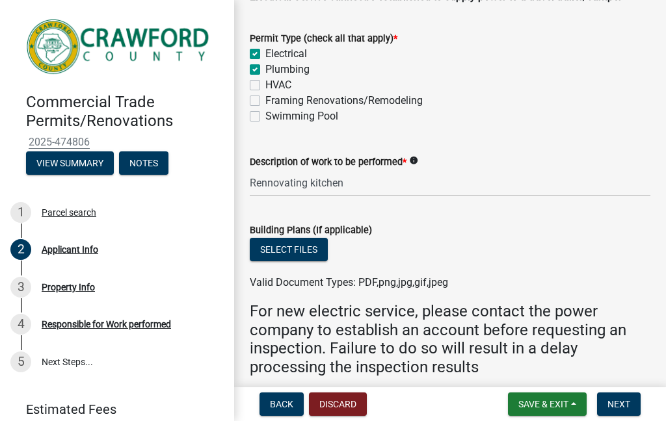
click at [265, 93] on label "HVAC" at bounding box center [278, 85] width 26 height 16
click at [265, 86] on input "HVAC" at bounding box center [269, 81] width 8 height 8
checkbox input "true"
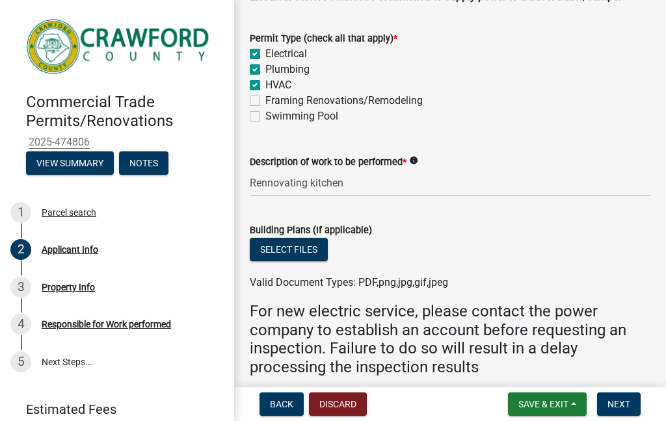
checkbox input "true"
checkbox input "false"
click at [265, 93] on label "HVAC" at bounding box center [278, 85] width 26 height 16
click at [265, 86] on input "HVAC" at bounding box center [269, 81] width 8 height 8
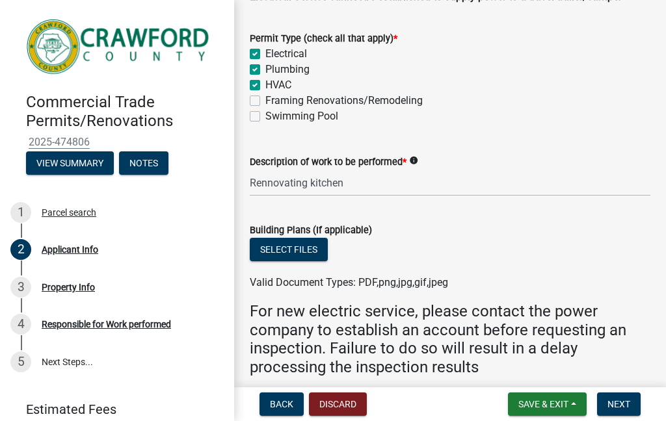
checkbox input "false"
checkbox input "true"
checkbox input "false"
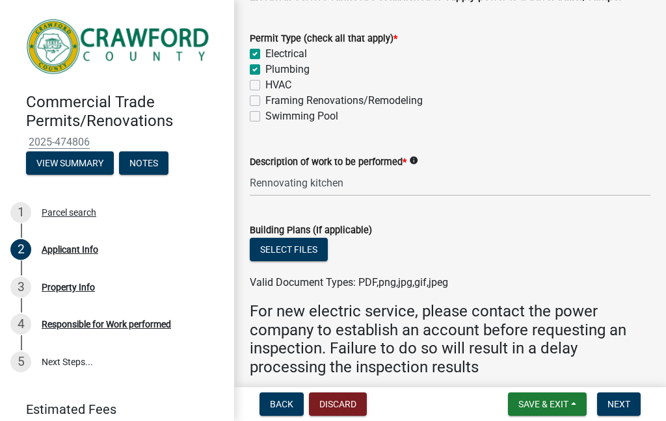
checkbox input "false"
click at [265, 109] on label "Framing Renovations/Remodeling" at bounding box center [343, 101] width 157 height 16
click at [265, 101] on input "Framing Renovations/Remodeling" at bounding box center [269, 97] width 8 height 8
checkbox input "true"
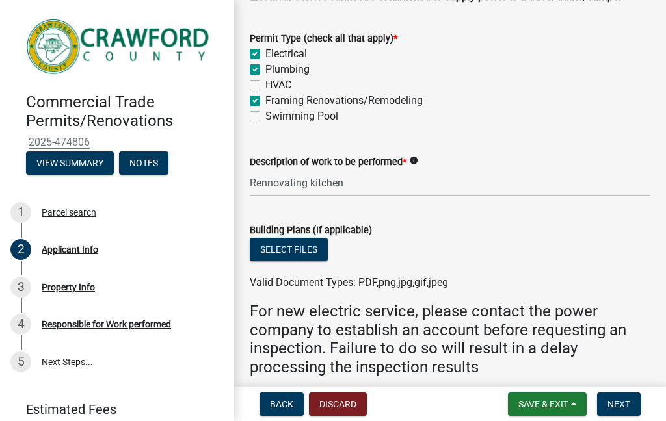
checkbox input "true"
checkbox input "false"
checkbox input "true"
checkbox input "false"
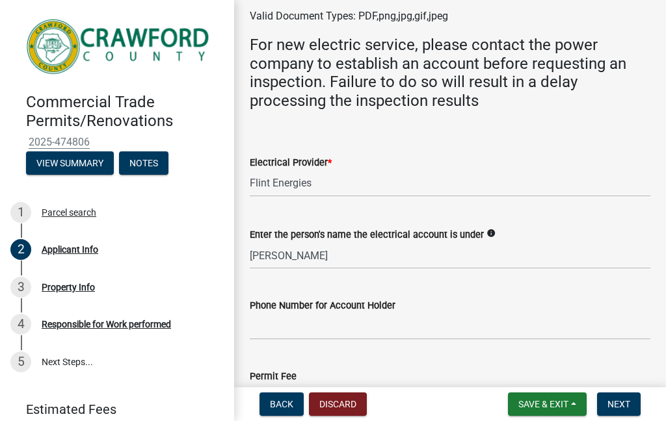
scroll to position [863, 0]
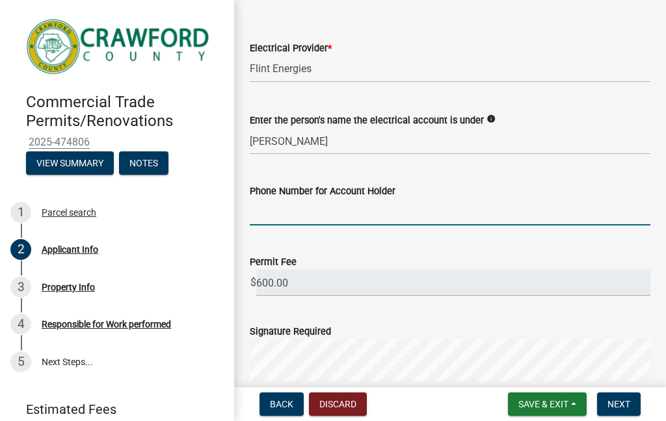
click at [504, 226] on input "Phone Number for Account Holder" at bounding box center [450, 212] width 400 height 27
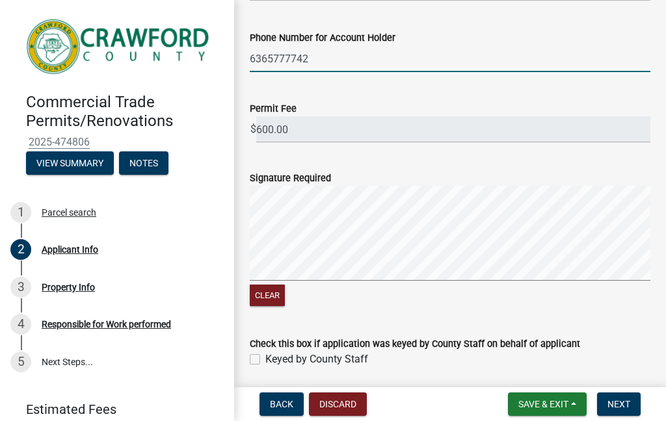
scroll to position [1053, 0]
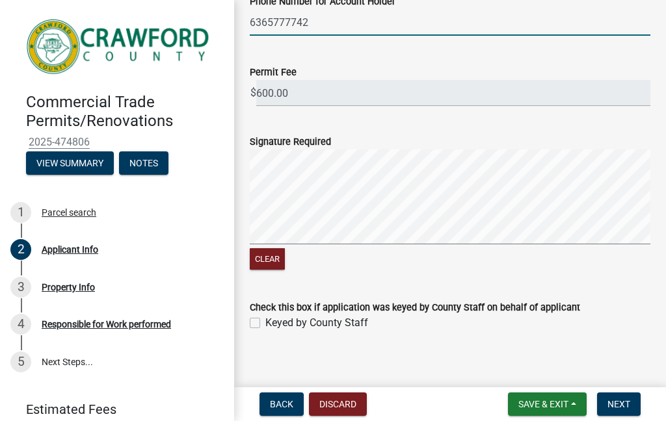
type input "6365777742"
click at [284, 263] on button "Clear" at bounding box center [267, 258] width 35 height 21
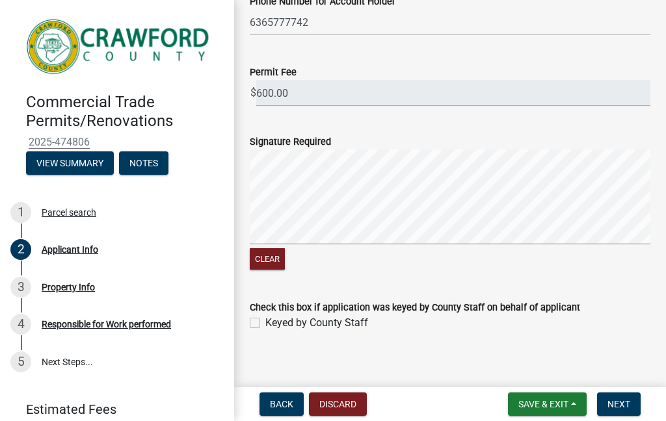
click at [624, 409] on span "Next" at bounding box center [618, 404] width 23 height 10
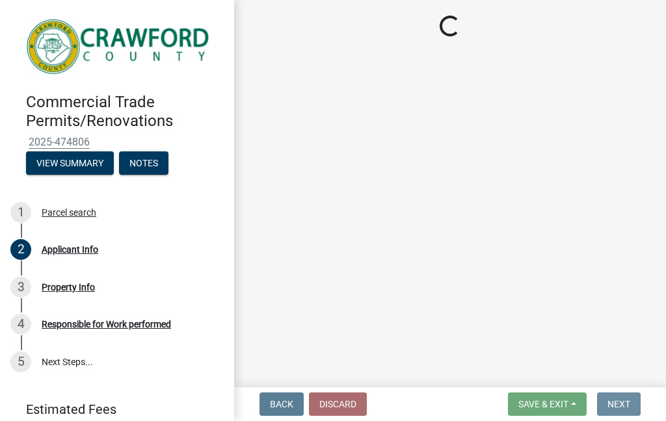
scroll to position [0, 0]
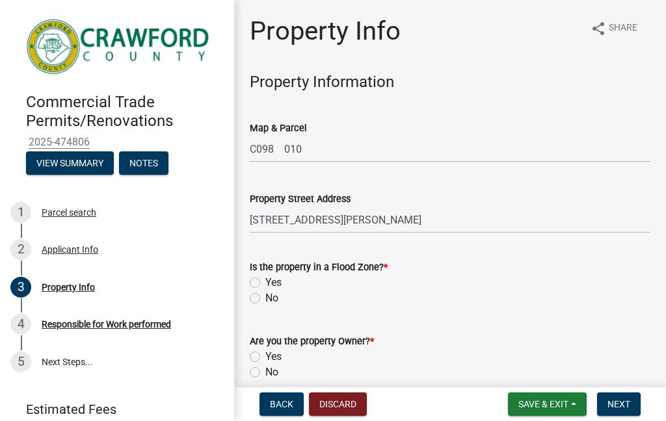
click at [265, 301] on label "No" at bounding box center [271, 299] width 13 height 16
click at [265, 299] on input "No" at bounding box center [269, 295] width 8 height 8
radio input "true"
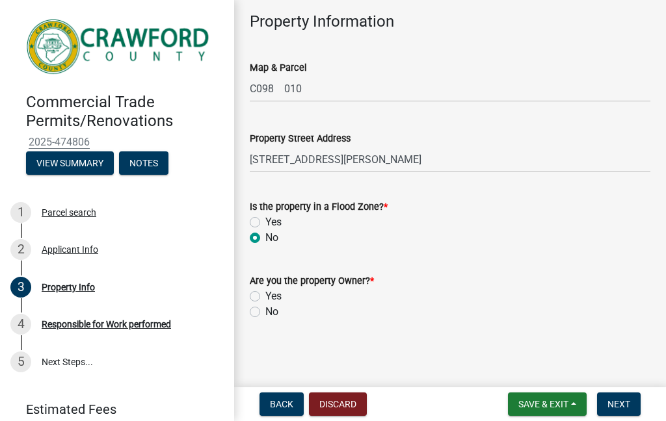
scroll to position [60, 0]
click at [262, 292] on div "Yes" at bounding box center [450, 297] width 400 height 16
click at [265, 295] on label "Yes" at bounding box center [273, 297] width 16 height 16
click at [265, 295] on input "Yes" at bounding box center [269, 293] width 8 height 8
radio input "true"
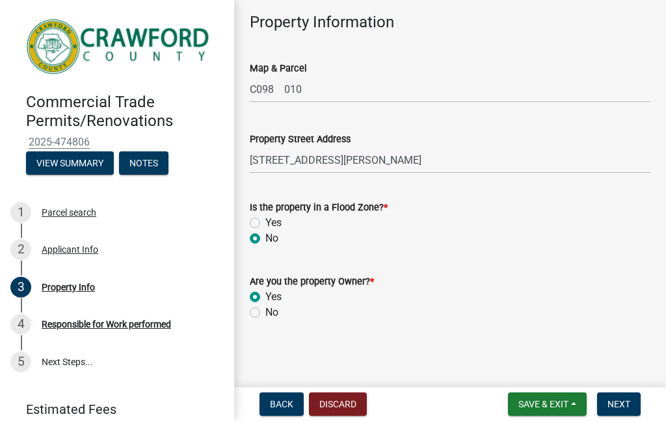
click at [620, 400] on span "Next" at bounding box center [618, 404] width 23 height 10
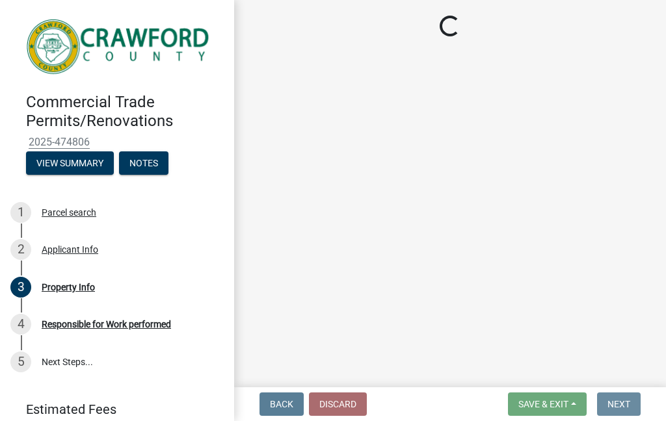
scroll to position [0, 0]
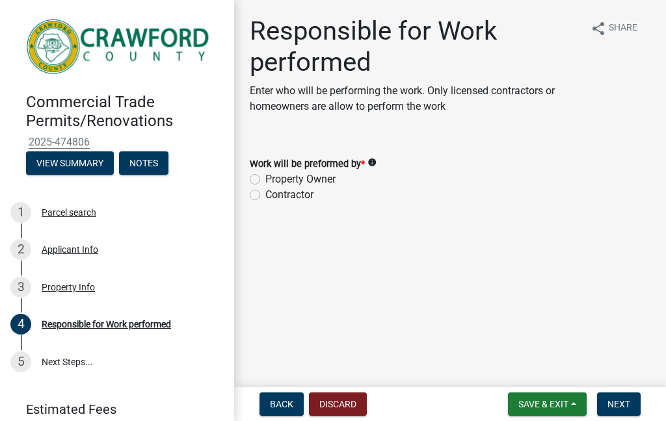
click at [265, 177] on label "Property Owner" at bounding box center [300, 180] width 70 height 16
click at [265, 177] on input "Property Owner" at bounding box center [269, 176] width 8 height 8
radio input "true"
click at [619, 409] on span "Next" at bounding box center [618, 404] width 23 height 10
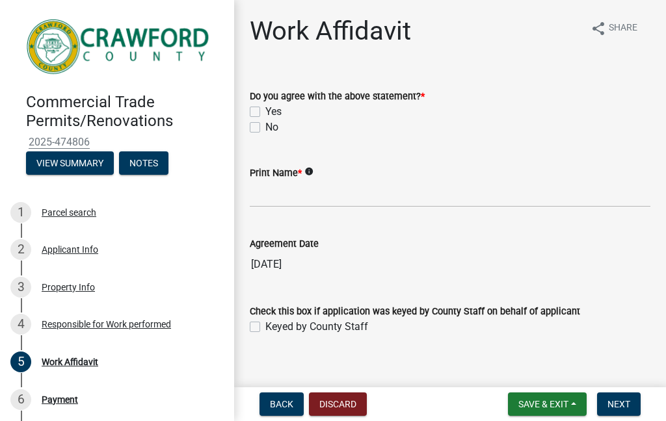
click at [265, 110] on label "Yes" at bounding box center [273, 112] width 16 height 16
click at [265, 110] on input "Yes" at bounding box center [269, 108] width 8 height 8
checkbox input "true"
checkbox input "false"
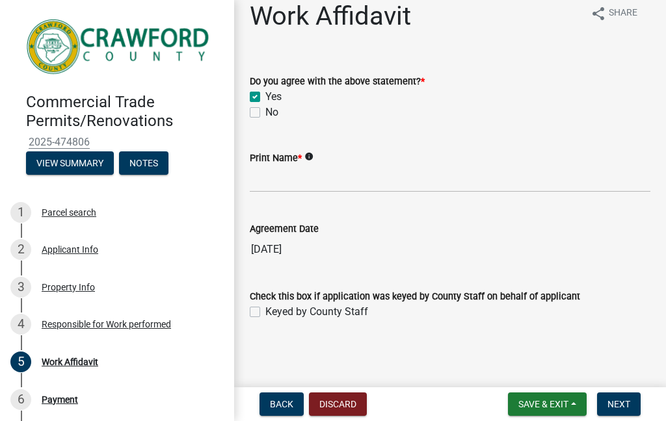
scroll to position [15, 0]
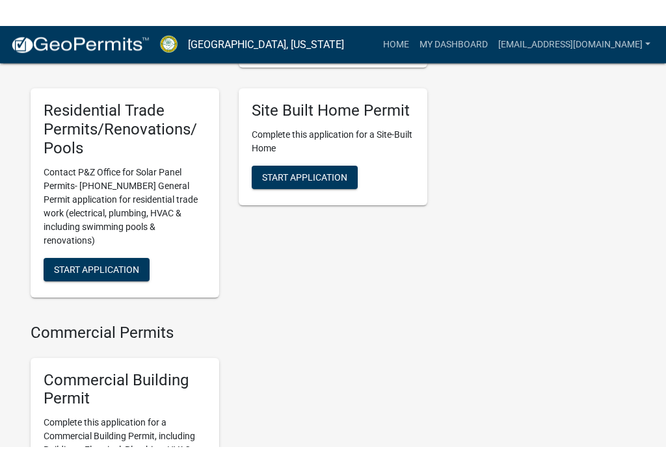
scroll to position [879, 0]
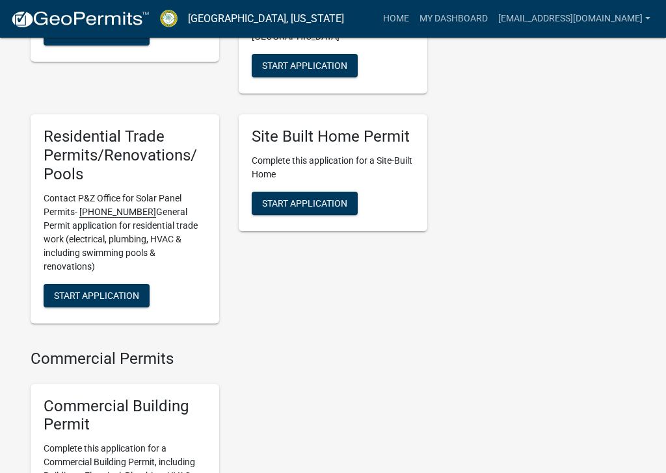
click at [120, 290] on span "Start Application" at bounding box center [96, 295] width 85 height 10
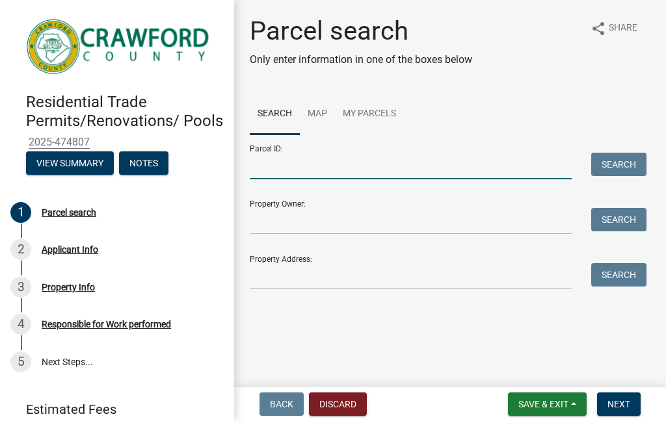
click at [322, 164] on input "Parcel ID:" at bounding box center [411, 166] width 322 height 27
click at [310, 169] on input "Parcel ID:" at bounding box center [411, 166] width 322 height 27
click at [289, 170] on input "Parcel ID:" at bounding box center [411, 166] width 322 height 27
paste input "# _C_0_9_8___0_1_0_"
type input "C098010"
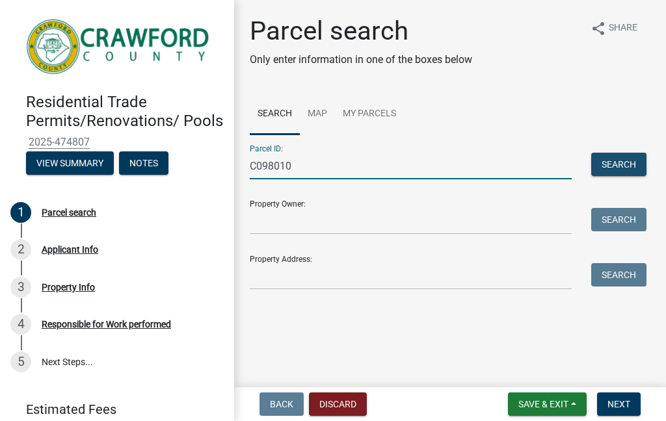
click at [623, 162] on button "Search" at bounding box center [618, 164] width 55 height 23
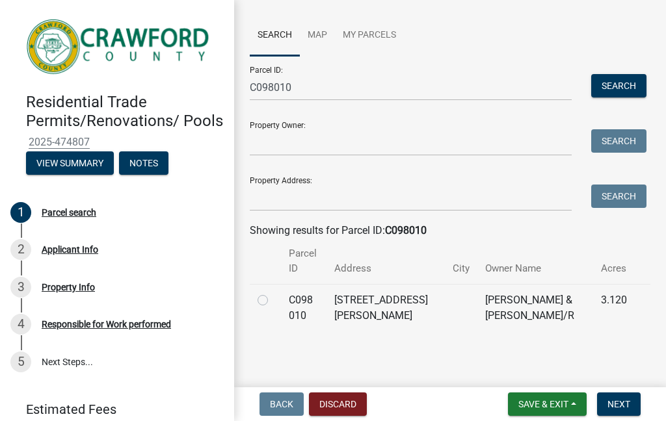
scroll to position [77, 0]
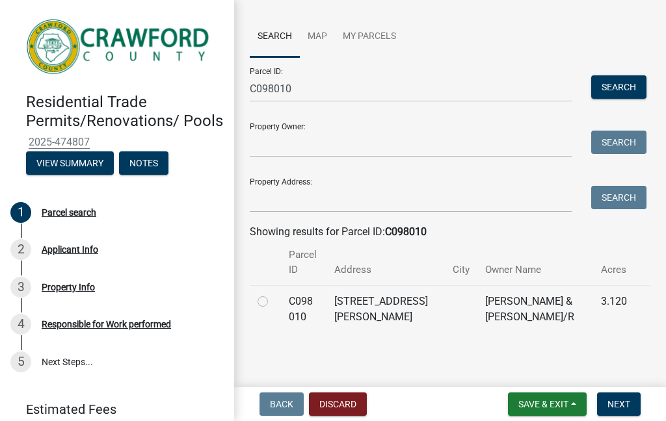
click at [273, 294] on label at bounding box center [273, 294] width 0 height 0
click at [273, 296] on 010 "radio" at bounding box center [277, 298] width 8 height 8
radio 010 "true"
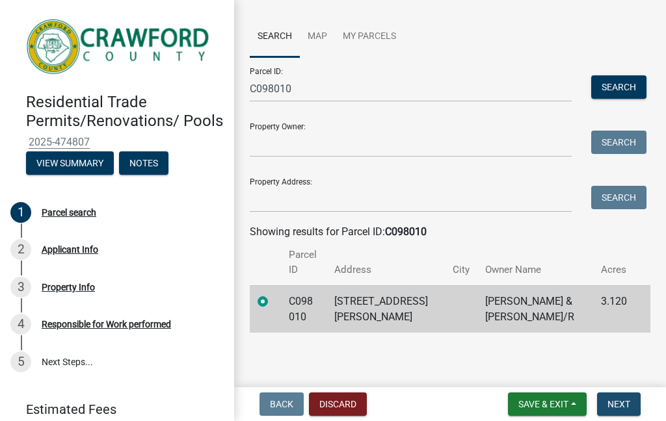
click at [633, 410] on button "Next" at bounding box center [619, 404] width 44 height 23
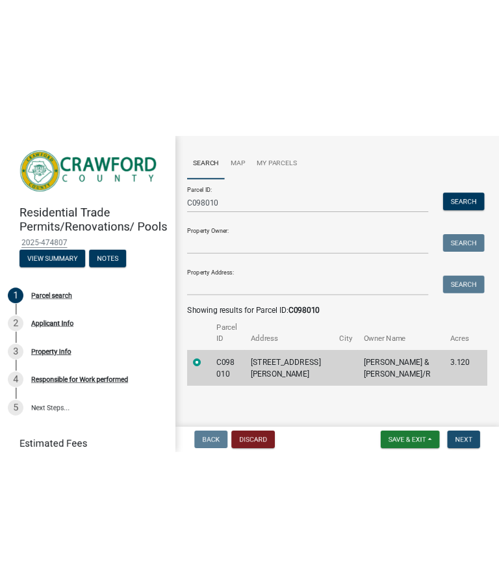
scroll to position [0, 0]
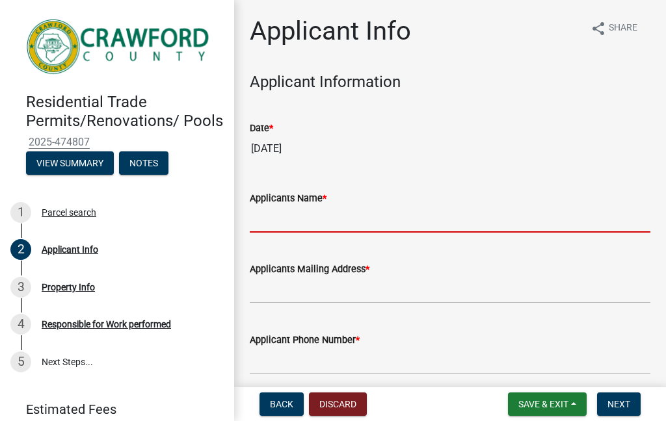
click at [356, 227] on input "Applicants Name *" at bounding box center [450, 219] width 400 height 27
type input "Andrew Towe"
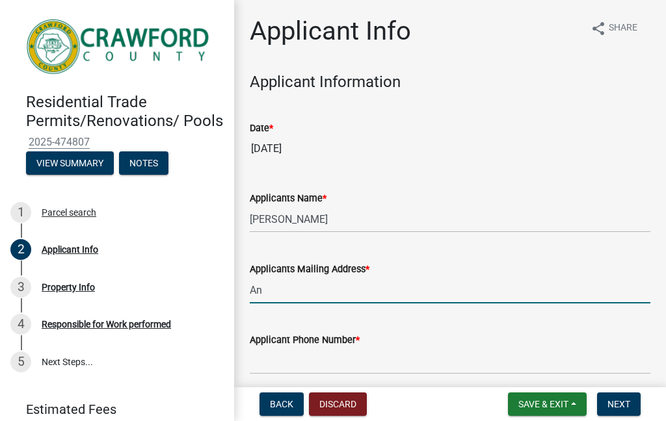
type input "A"
type input "1322"
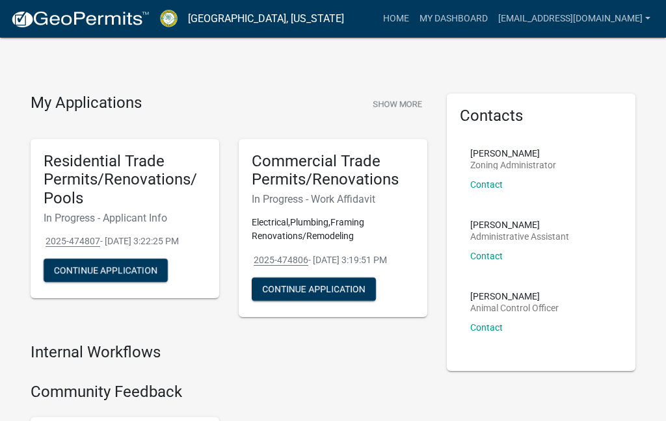
click at [359, 289] on button "Continue Application" at bounding box center [314, 289] width 124 height 23
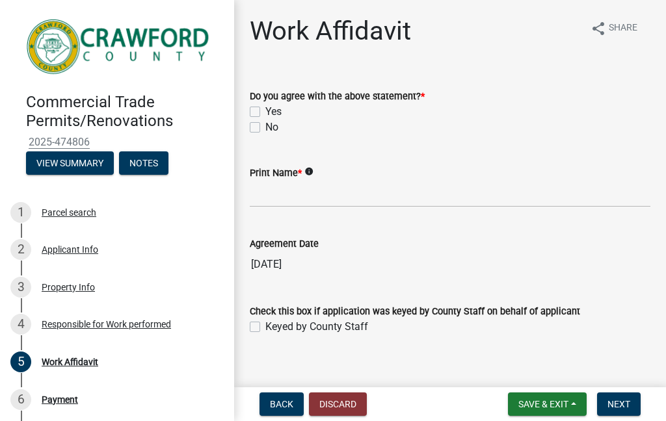
click at [343, 402] on button "Discard" at bounding box center [338, 404] width 58 height 23
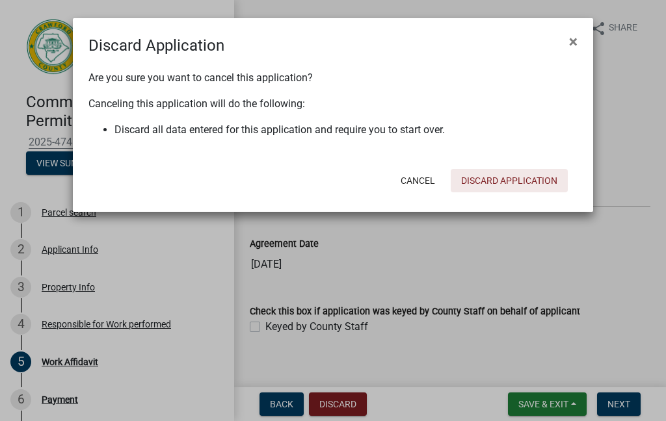
click at [532, 177] on button "Discard Application" at bounding box center [508, 180] width 117 height 23
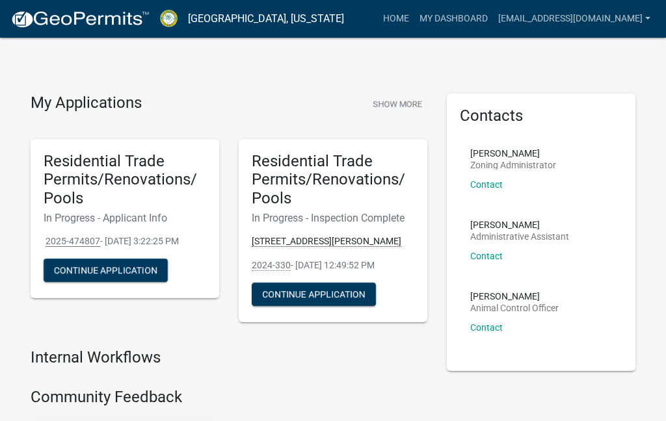
click at [335, 287] on button "Continue Application" at bounding box center [314, 294] width 124 height 23
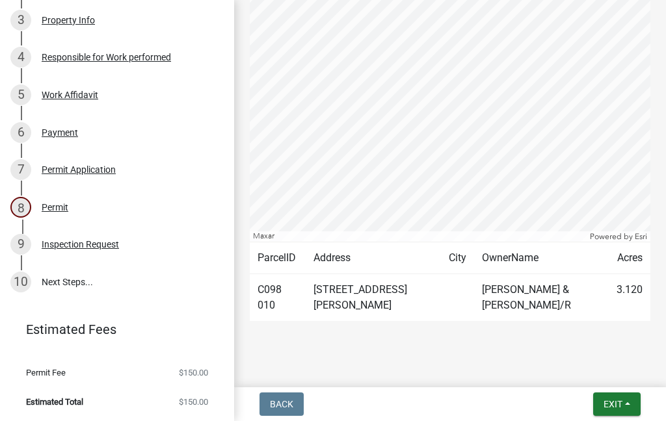
scroll to position [266, 0]
click at [65, 198] on div "8 Permit" at bounding box center [111, 208] width 203 height 21
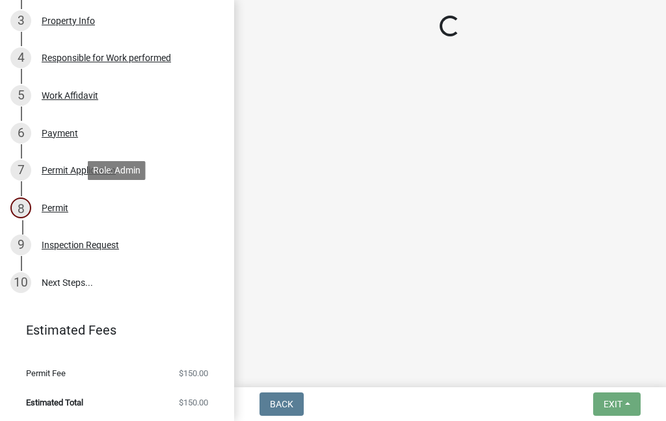
scroll to position [0, 0]
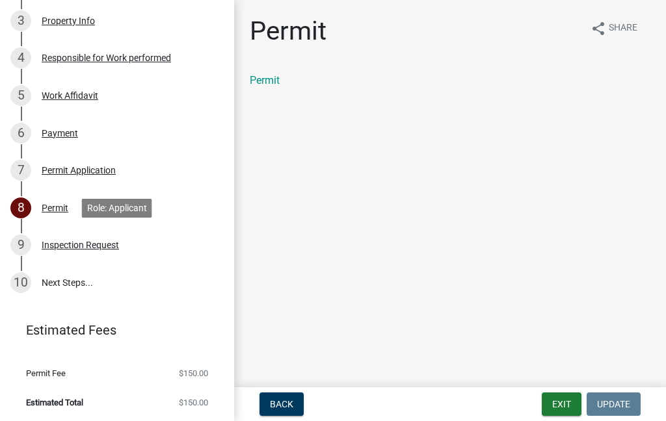
click at [96, 237] on div "9 Inspection Request" at bounding box center [111, 245] width 203 height 21
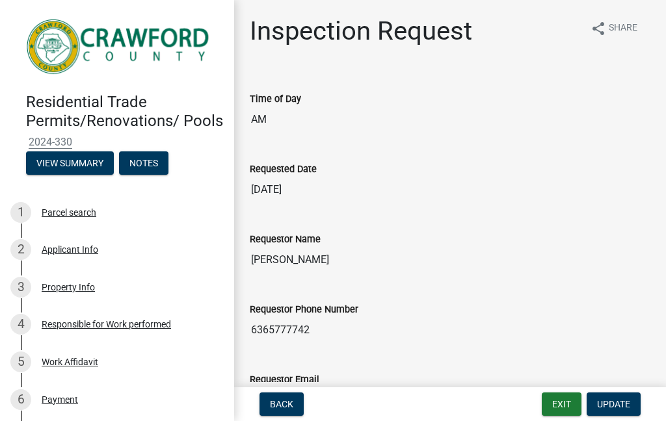
scroll to position [-1, 0]
